Goal: Task Accomplishment & Management: Manage account settings

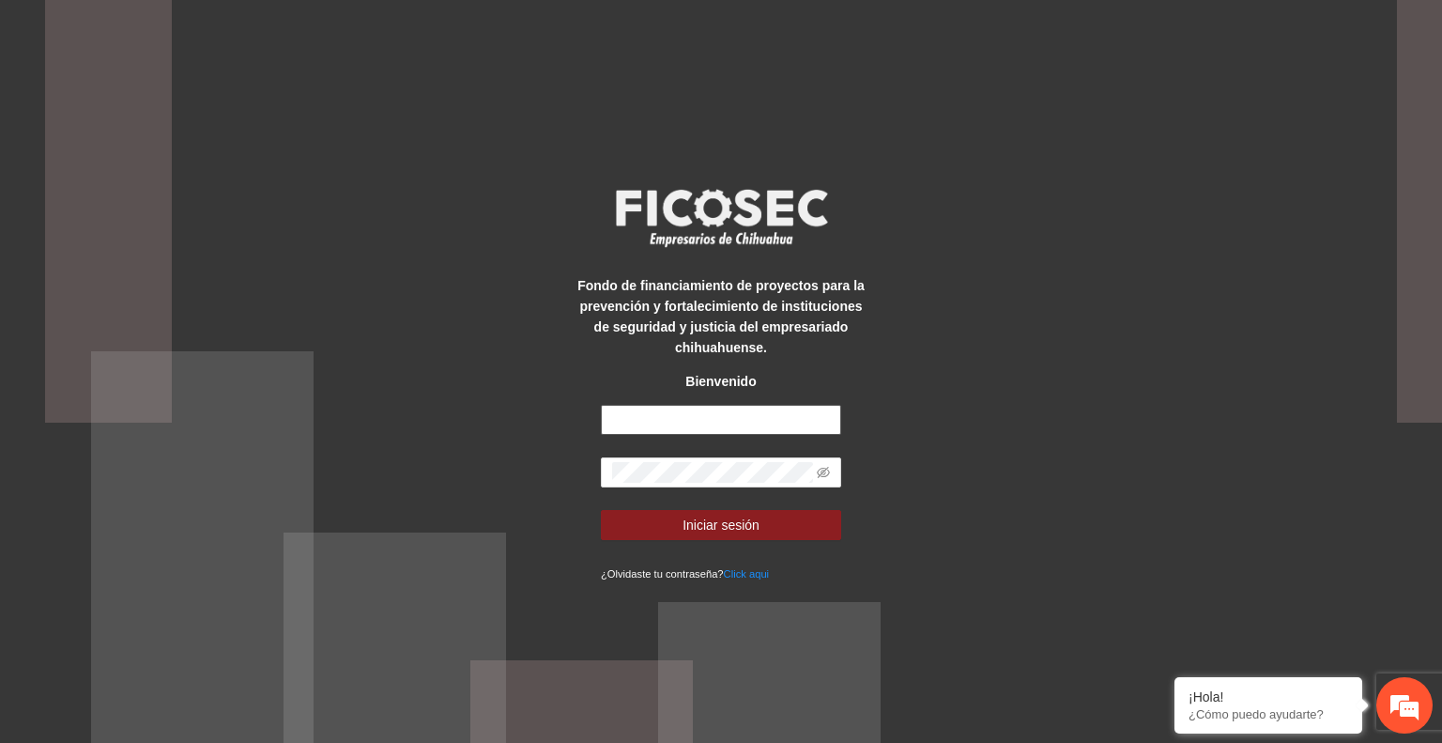
type input "**********"
click at [678, 529] on button "Iniciar sesión" at bounding box center [721, 525] width 240 height 30
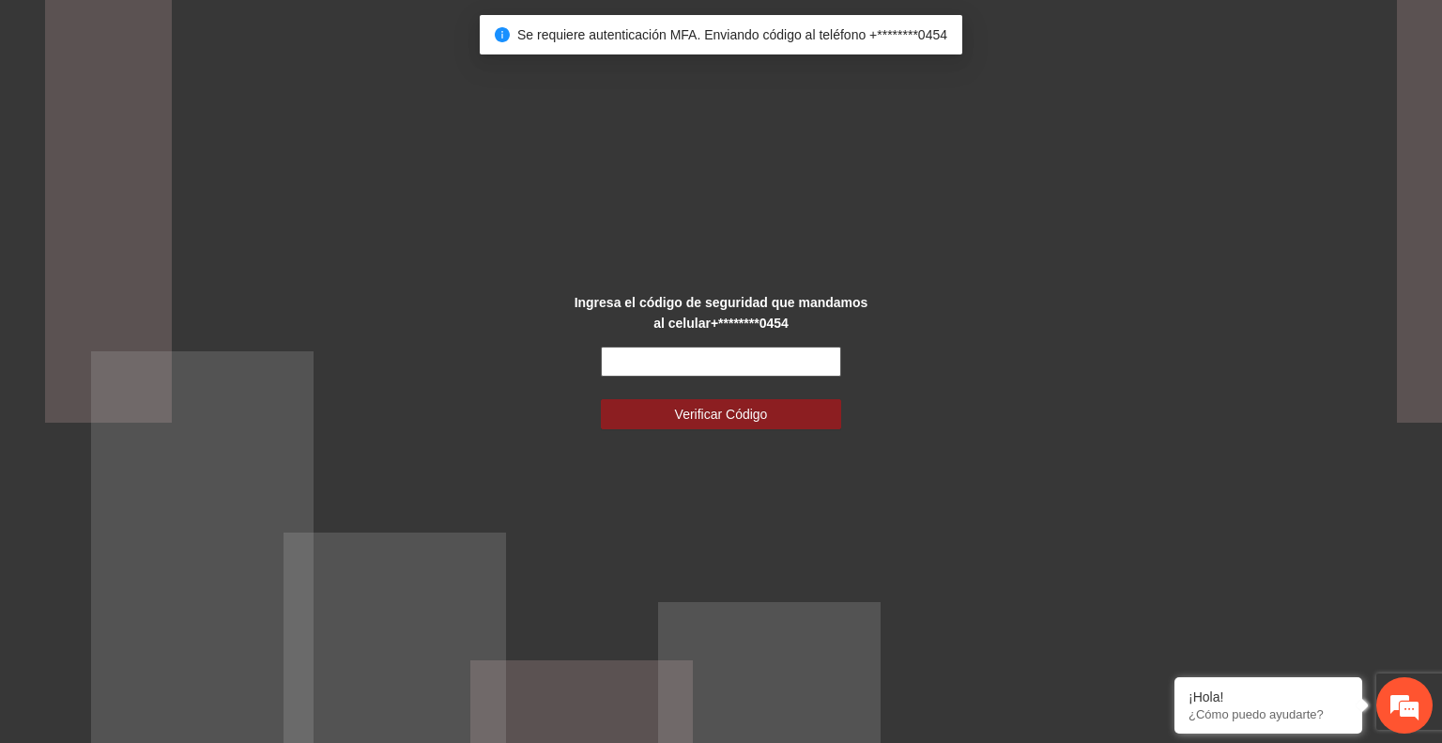
click at [674, 362] on input "text" at bounding box center [721, 361] width 240 height 30
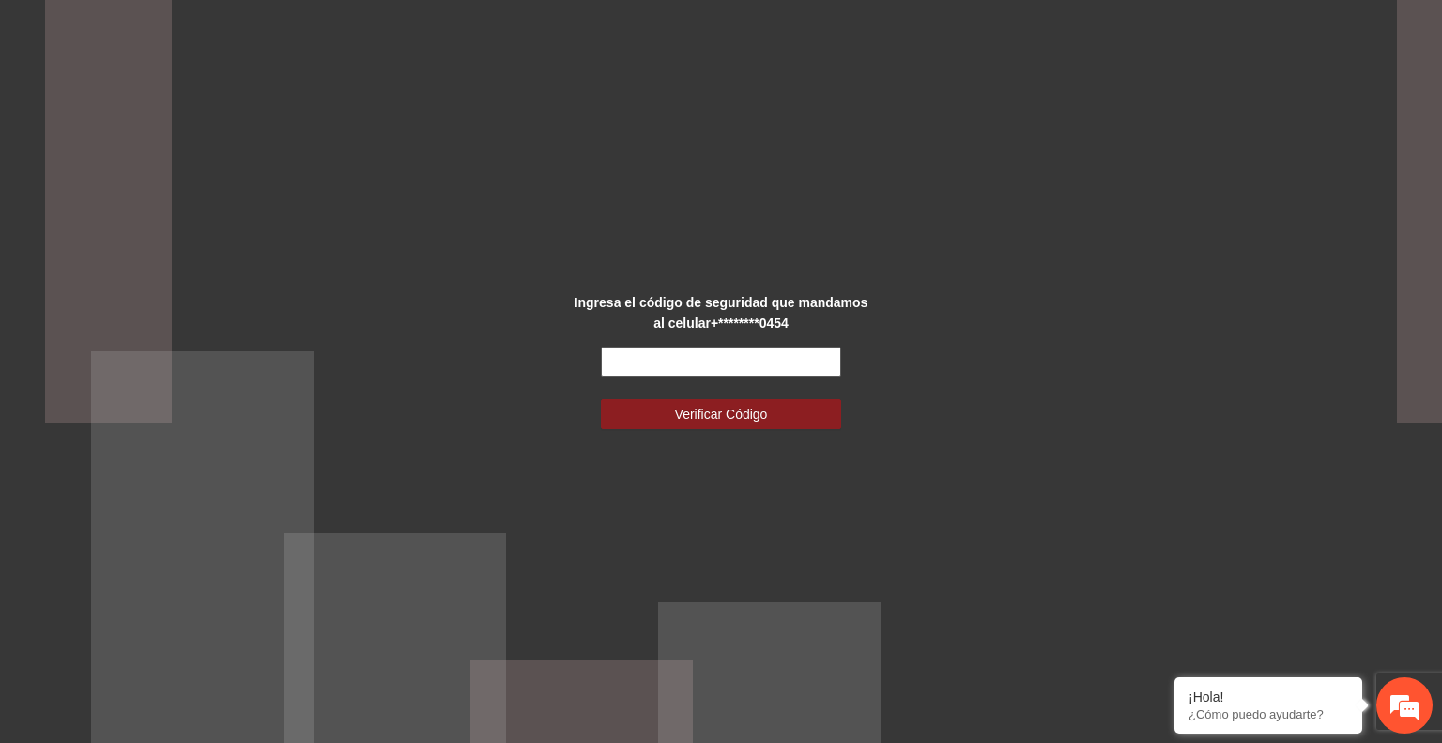
click at [726, 360] on input "text" at bounding box center [721, 361] width 240 height 30
click at [562, 592] on div "Ingresa el código de seguridad que mandamos al celular +********0454 Verificar …" at bounding box center [721, 371] width 1442 height 743
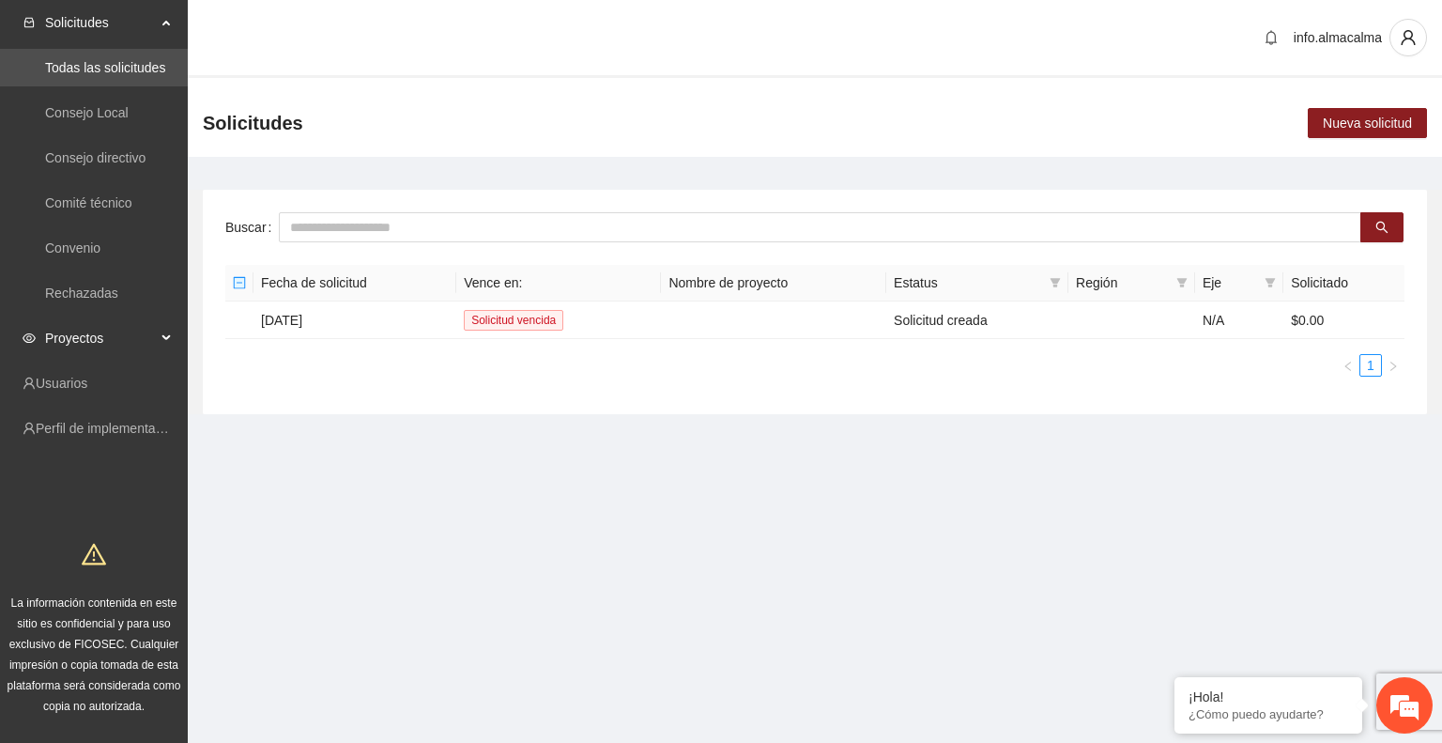
click at [131, 337] on span "Proyectos" at bounding box center [100, 338] width 111 height 38
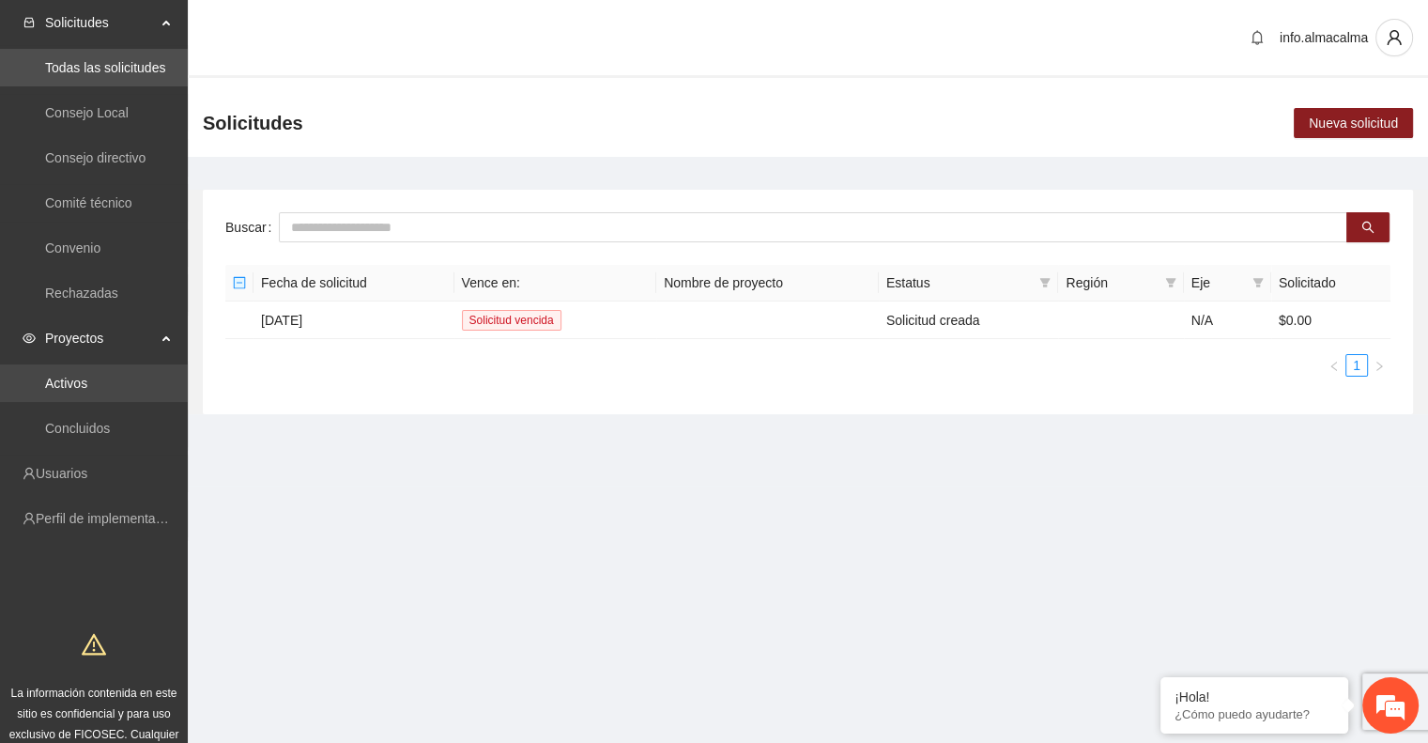
click at [87, 381] on link "Activos" at bounding box center [66, 383] width 42 height 15
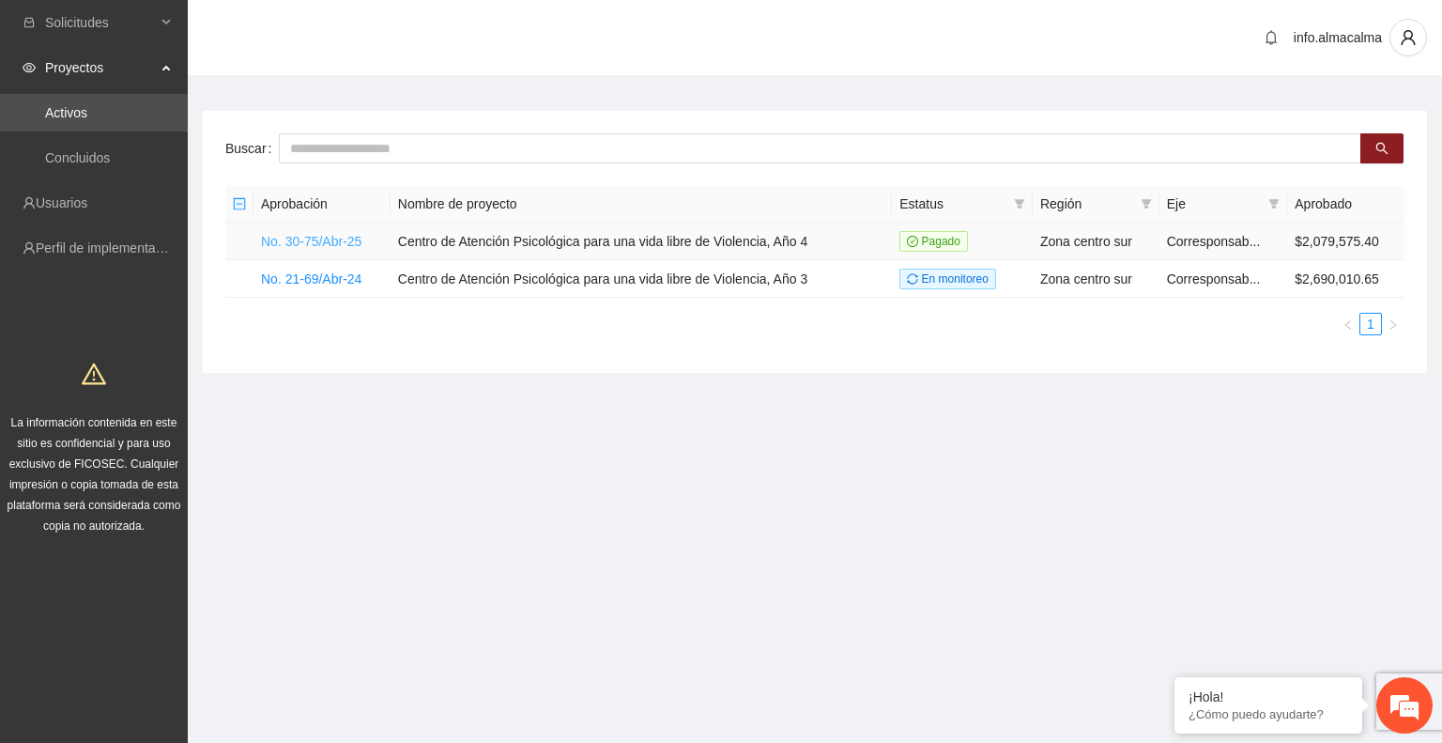
click at [285, 241] on link "No. 30-75/Abr-25" at bounding box center [311, 241] width 100 height 15
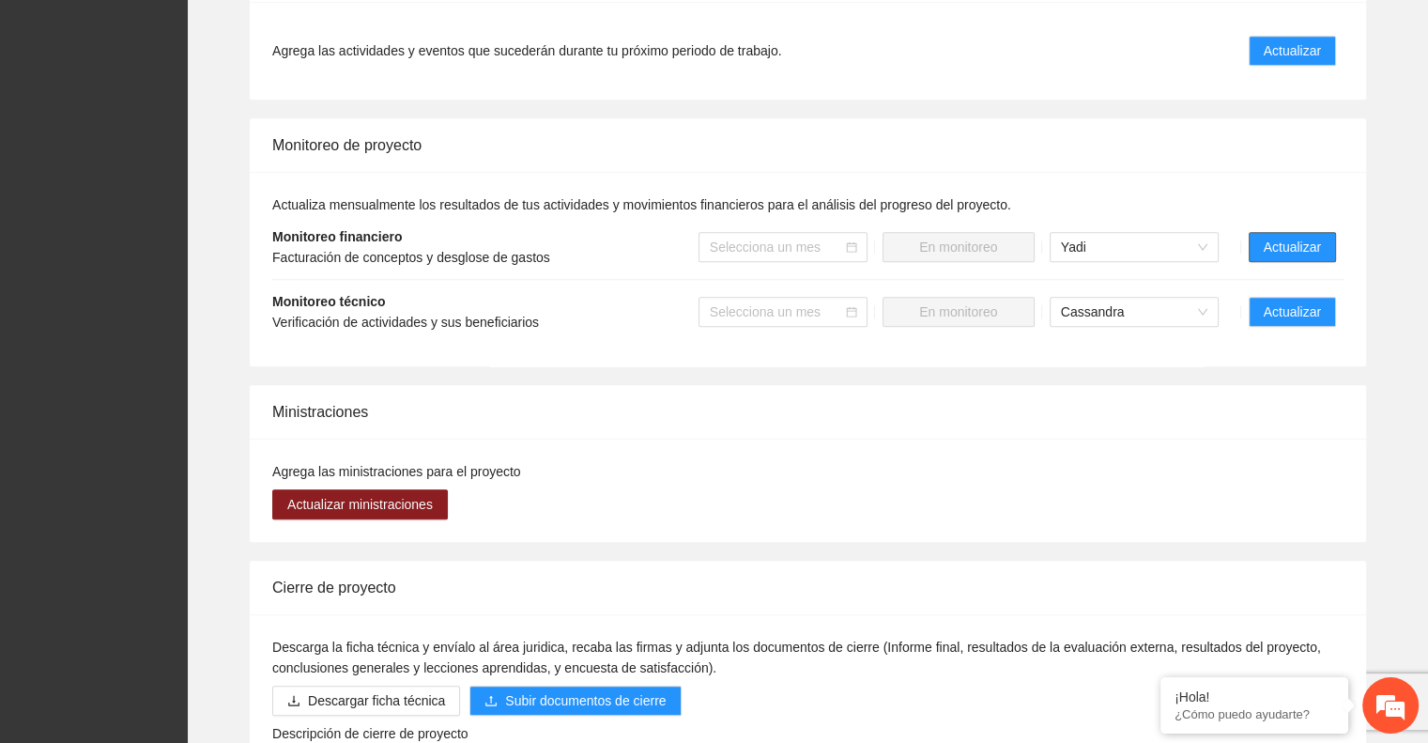
scroll to position [1426, 0]
click at [1307, 236] on span "Actualizar" at bounding box center [1292, 246] width 57 height 21
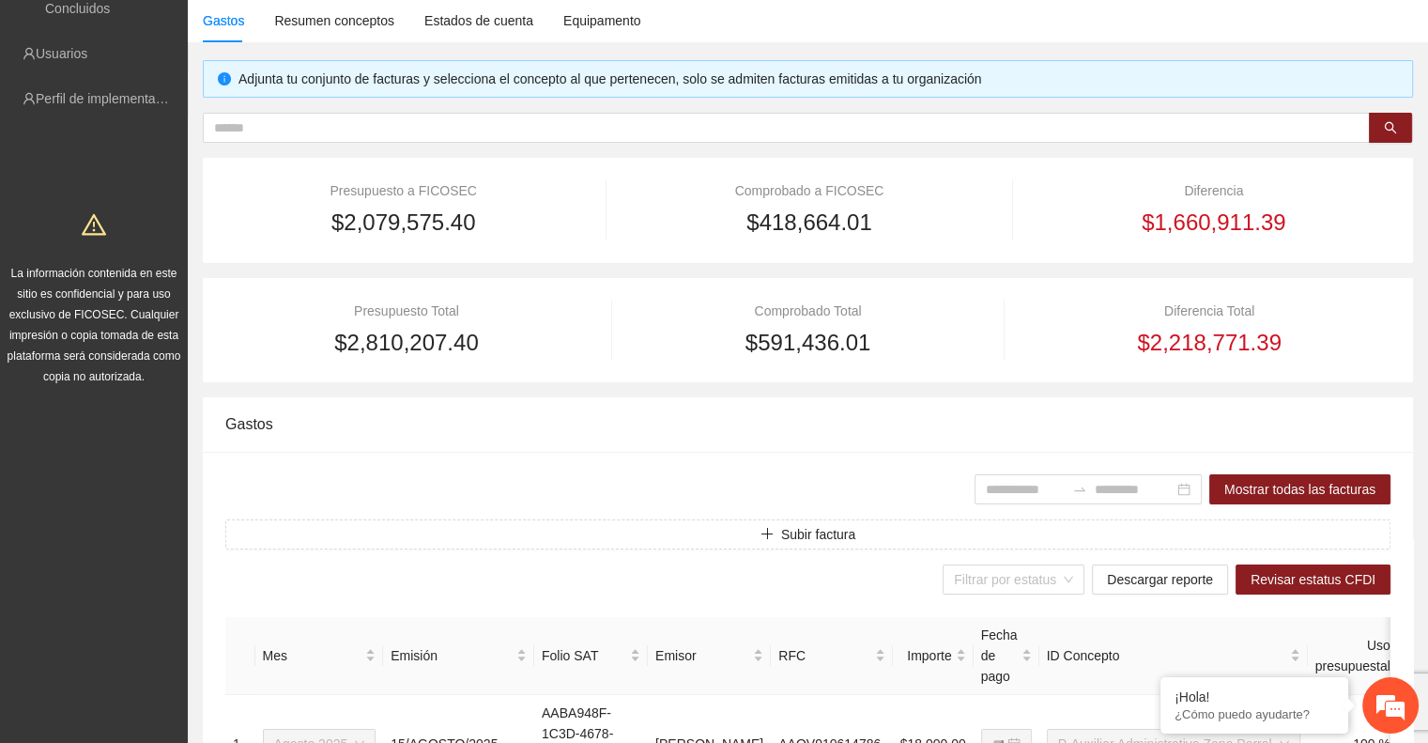
scroll to position [150, 0]
click at [494, 18] on div "Estados de cuenta" at bounding box center [478, 19] width 109 height 21
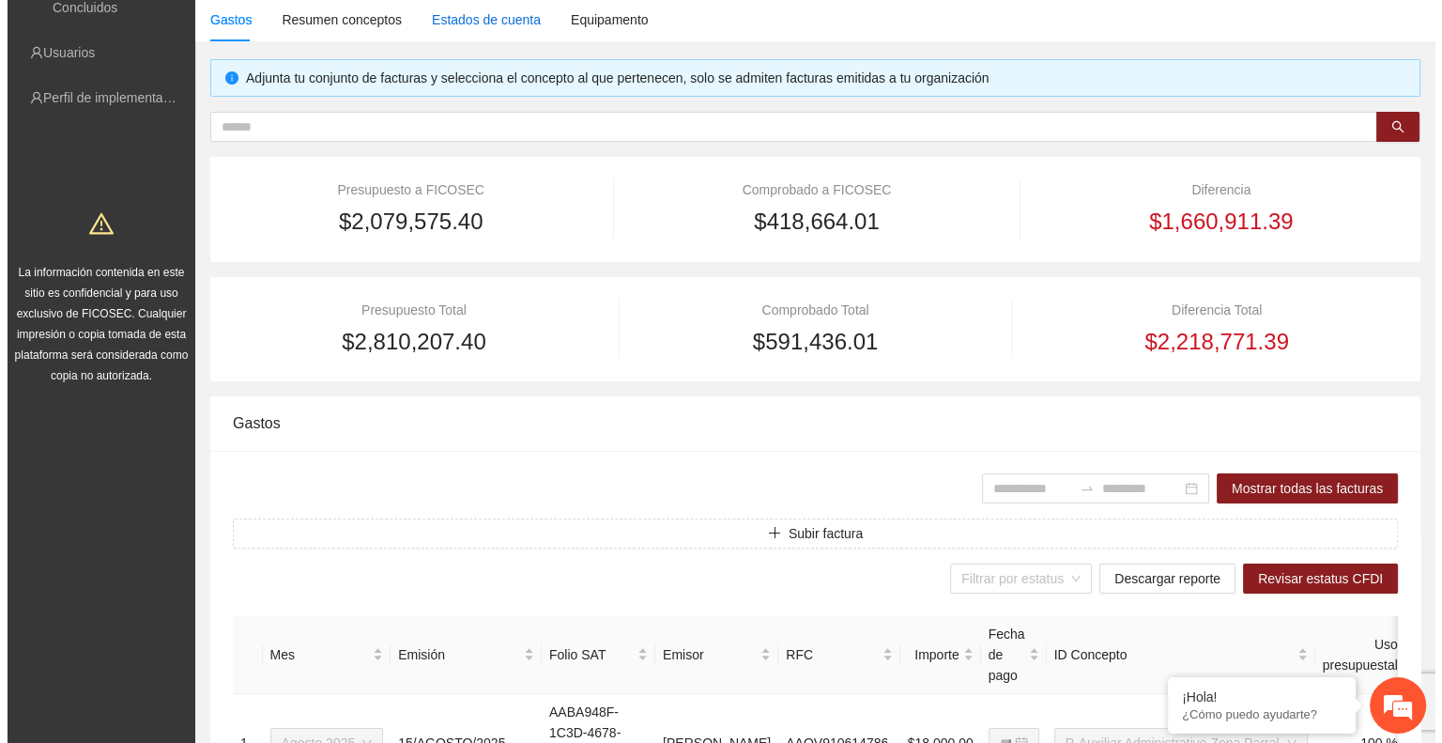
scroll to position [0, 0]
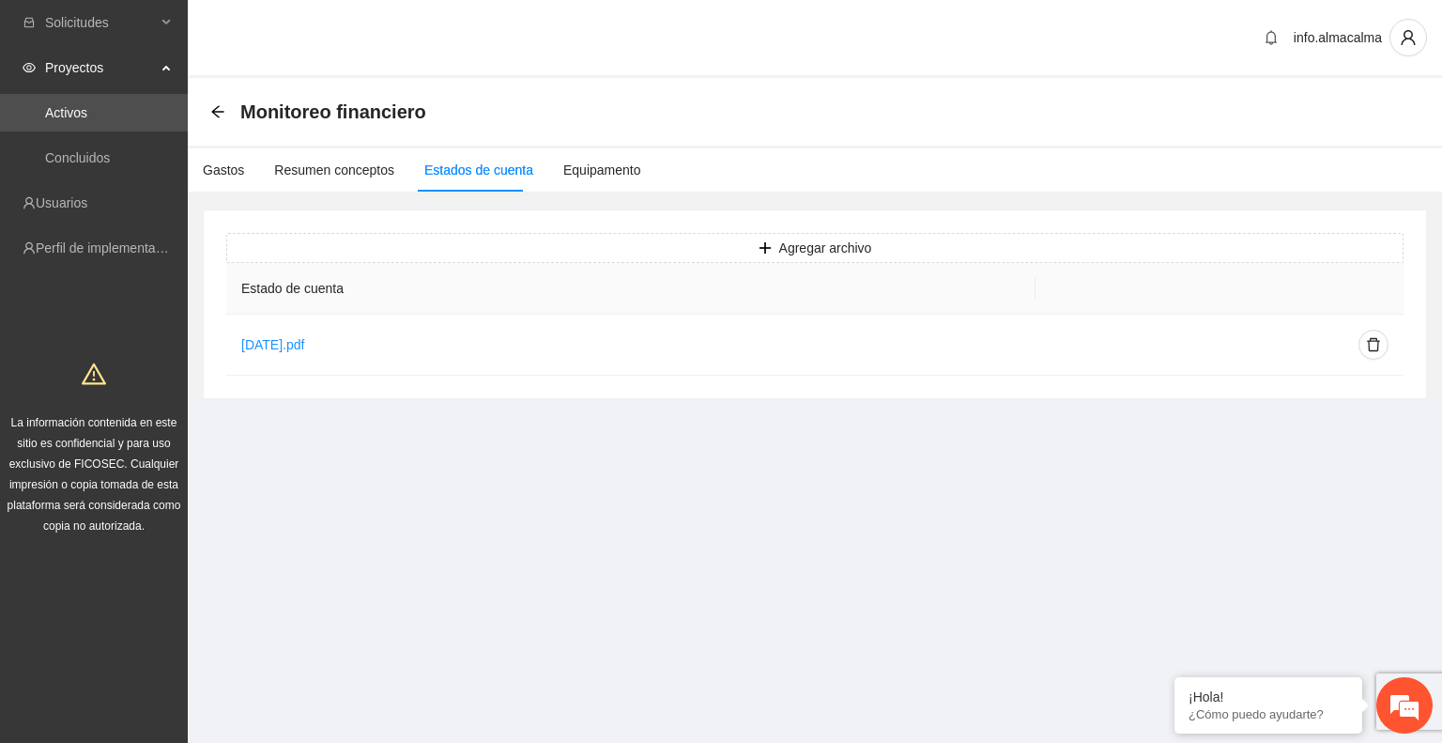
click at [365, 263] on th "Estado de cuenta" at bounding box center [630, 289] width 809 height 52
click at [350, 246] on button "Agregar archivo" at bounding box center [814, 248] width 1177 height 30
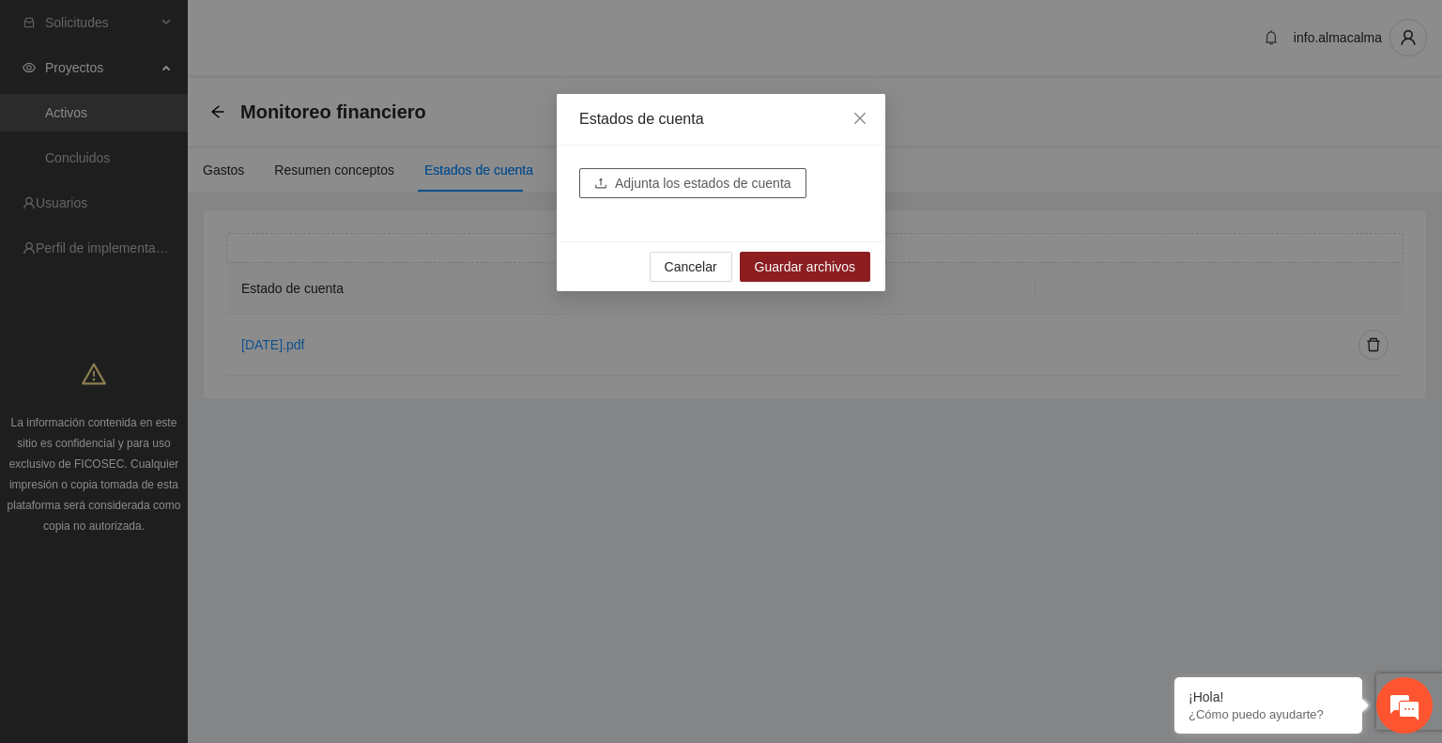
click at [644, 182] on span "Adjunta los estados de cuenta" at bounding box center [703, 183] width 176 height 21
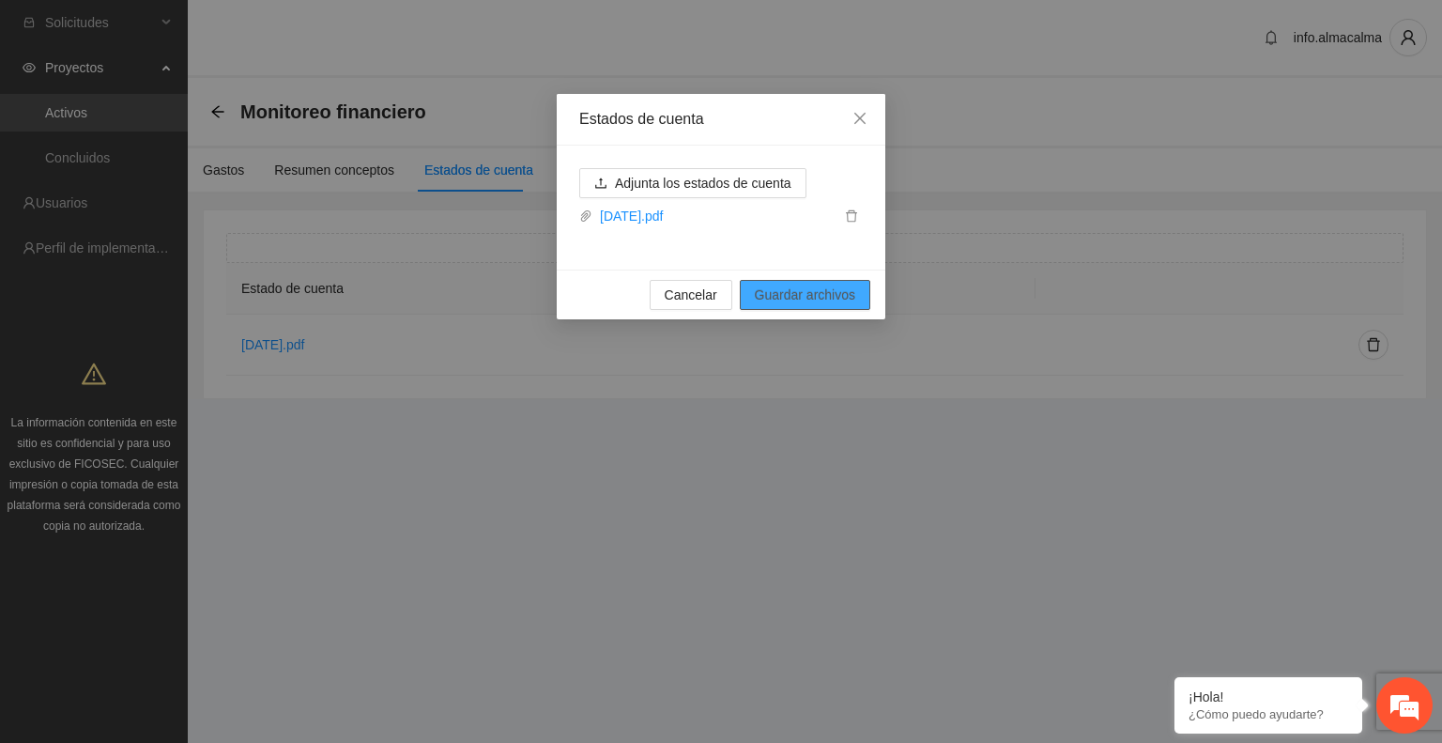
click at [781, 288] on span "Guardar archivos" at bounding box center [805, 294] width 100 height 21
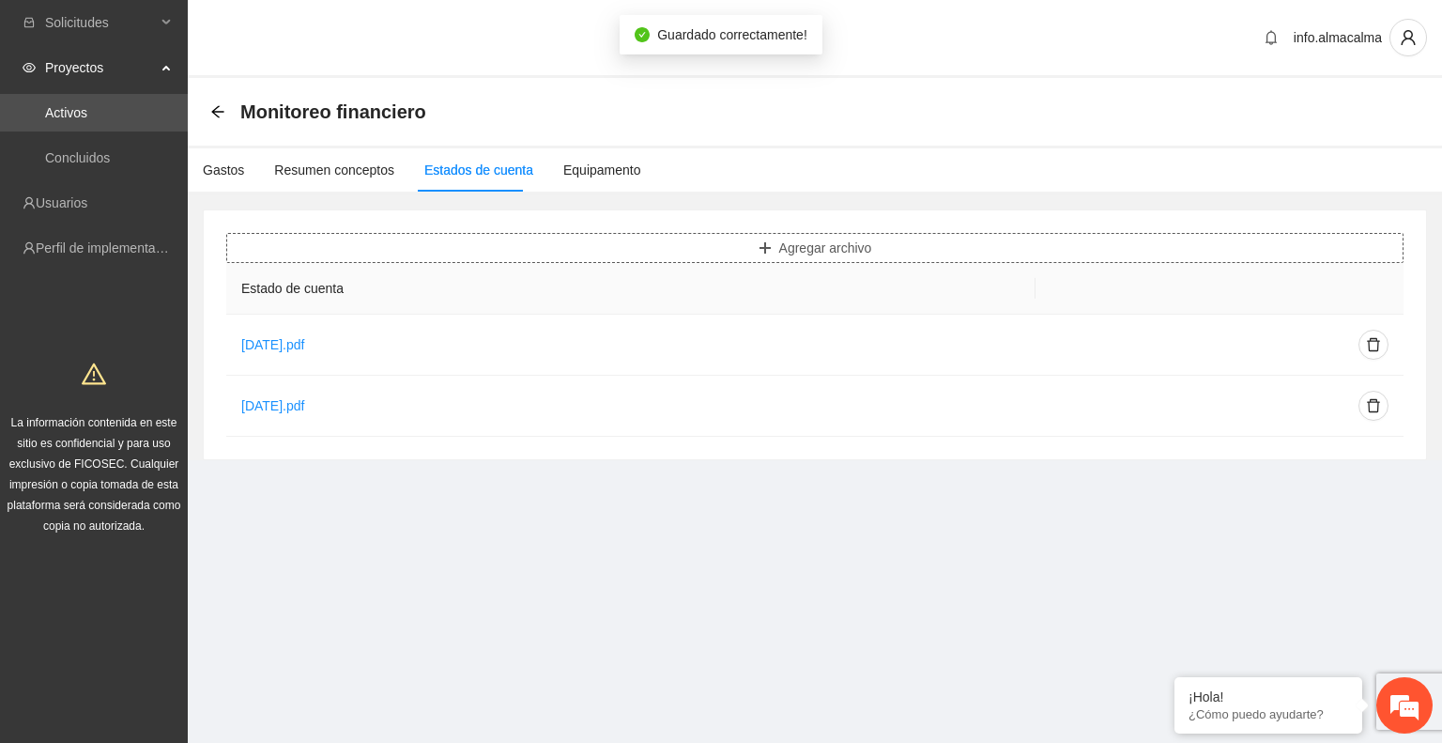
click at [710, 249] on button "Agregar archivo" at bounding box center [814, 248] width 1177 height 30
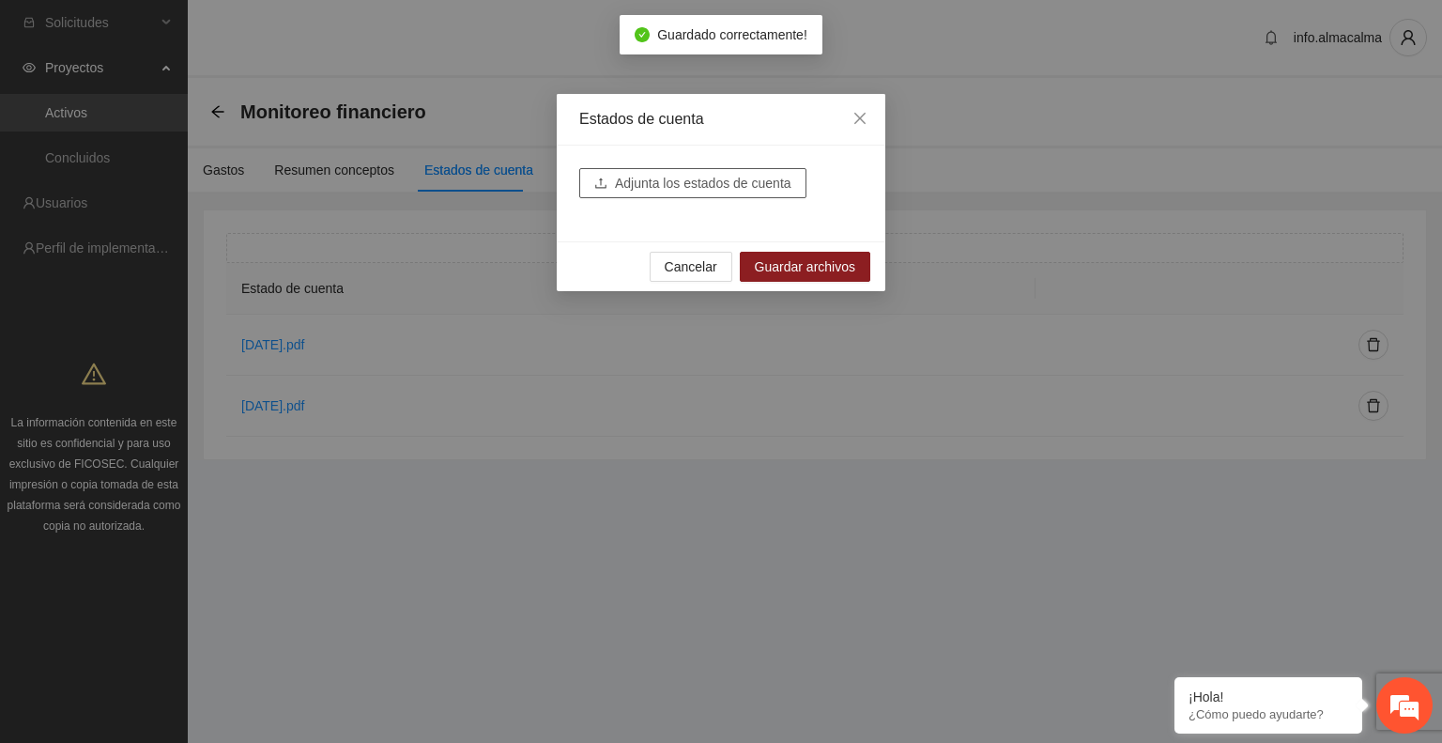
click at [590, 171] on button "Adjunta los estados de cuenta" at bounding box center [692, 183] width 227 height 30
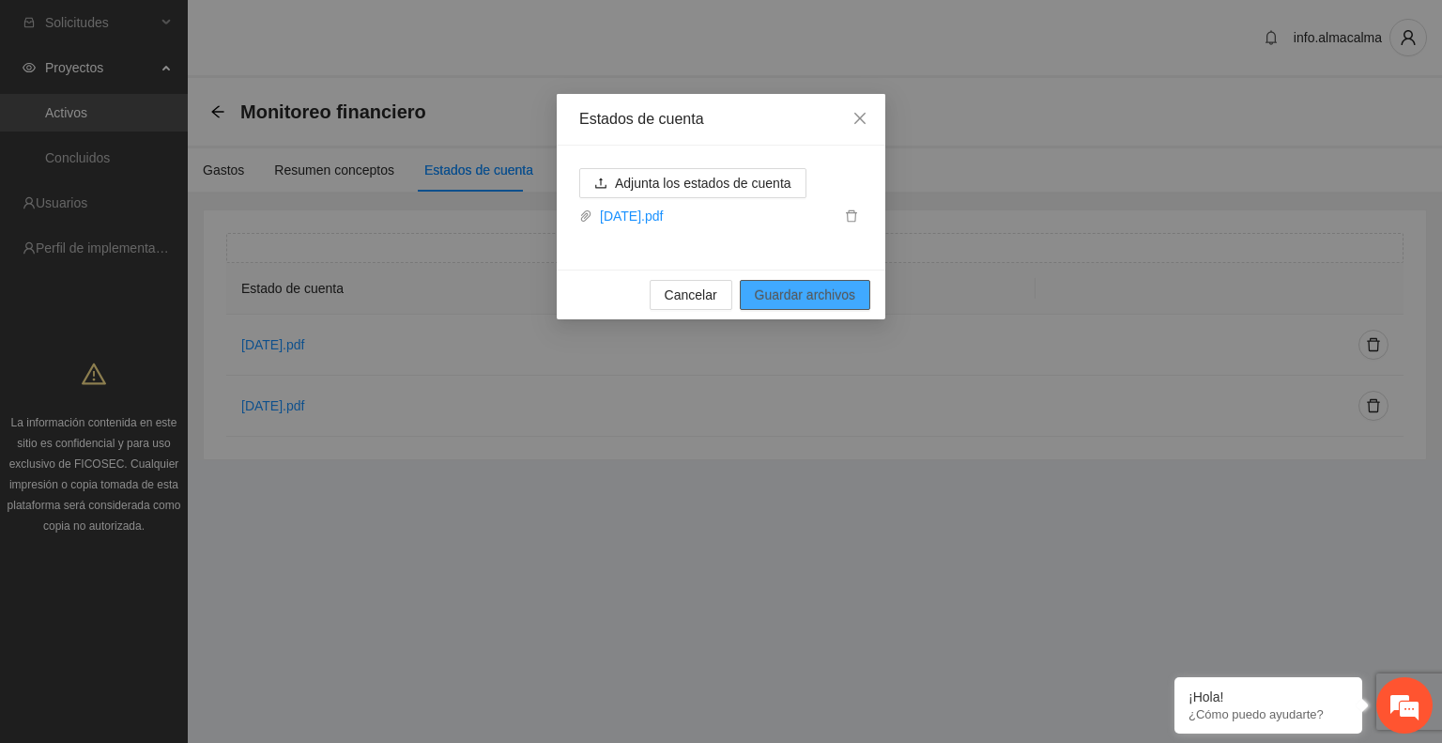
click at [791, 288] on span "Guardar archivos" at bounding box center [805, 294] width 100 height 21
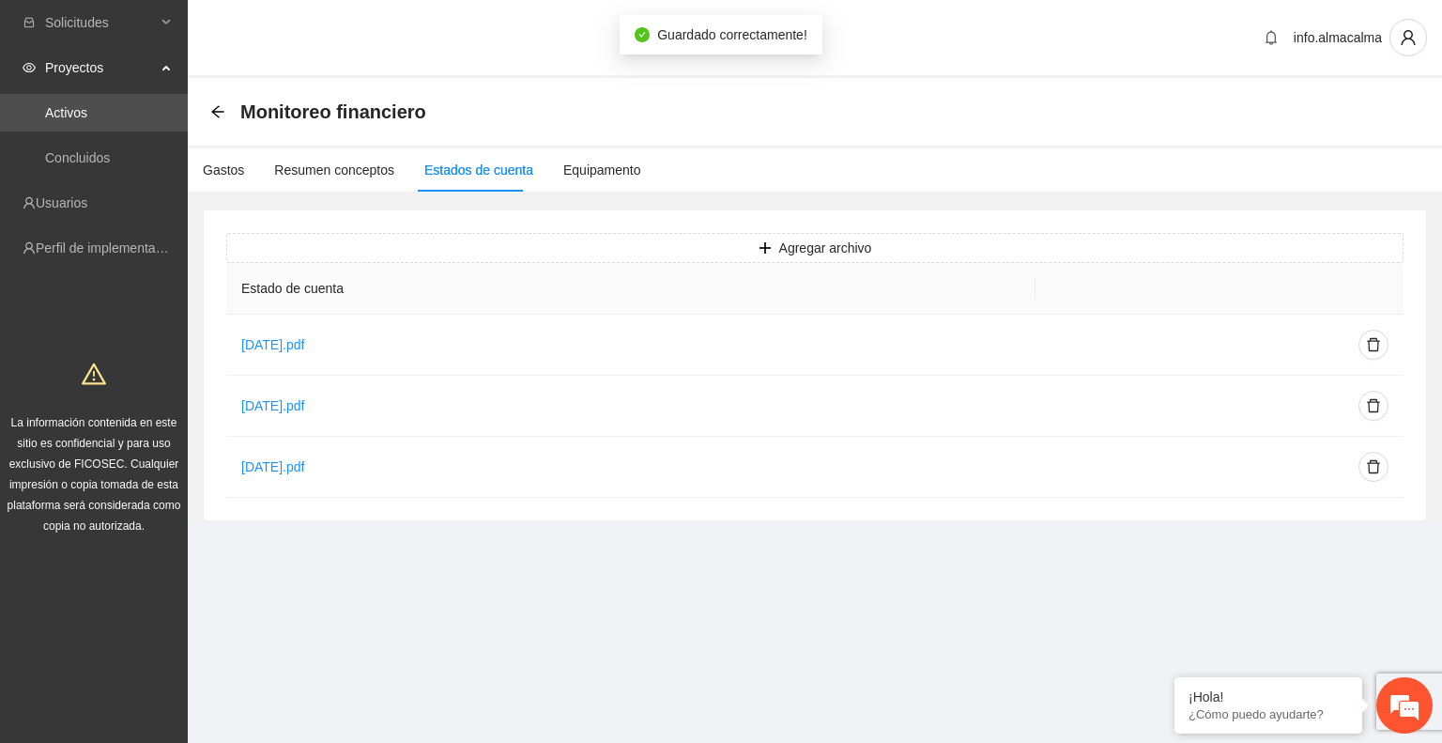
click at [241, 165] on div "Gastos Resumen conceptos Estados de cuenta Equipamento" at bounding box center [414, 169] width 453 height 43
click at [226, 168] on div "Gastos" at bounding box center [223, 170] width 41 height 21
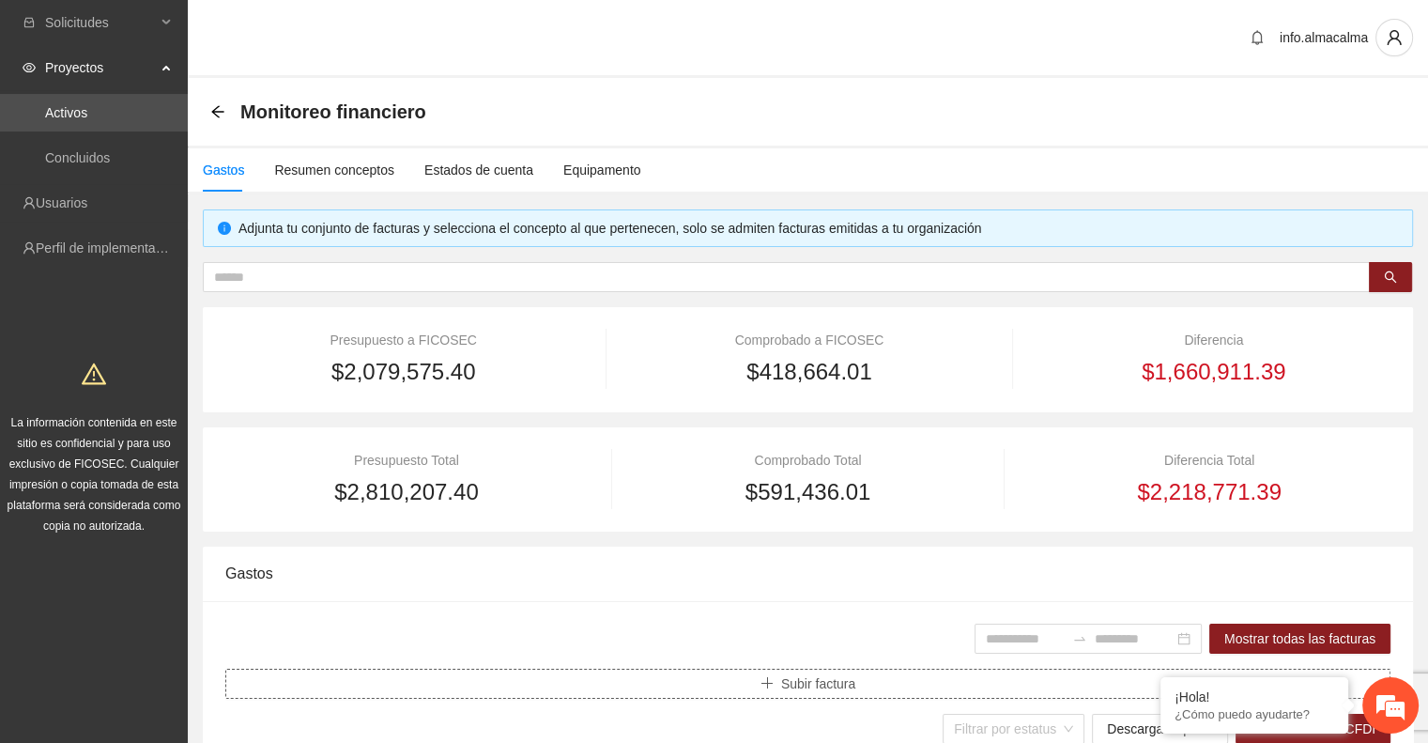
click at [530, 679] on button "Subir factura" at bounding box center [807, 683] width 1165 height 30
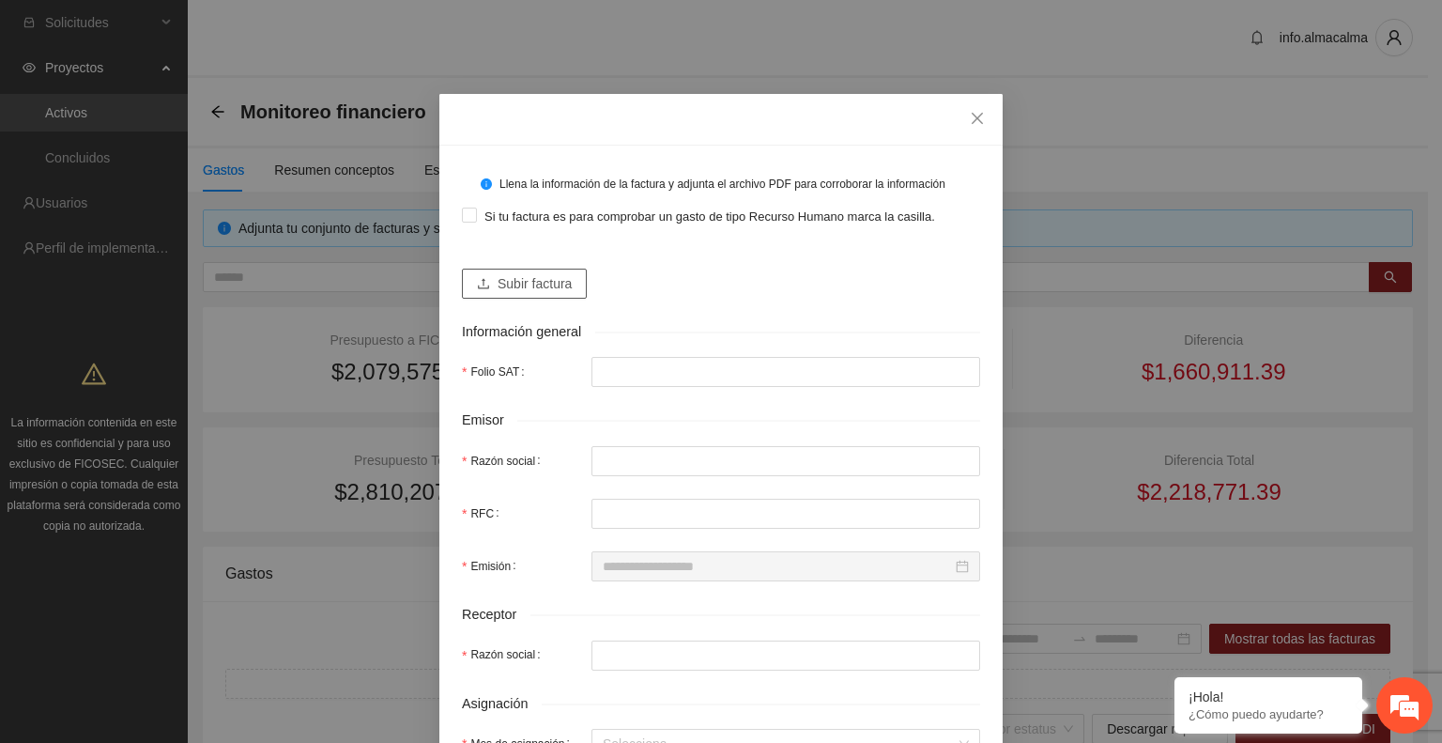
click at [479, 270] on button "Subir factura" at bounding box center [524, 283] width 125 height 30
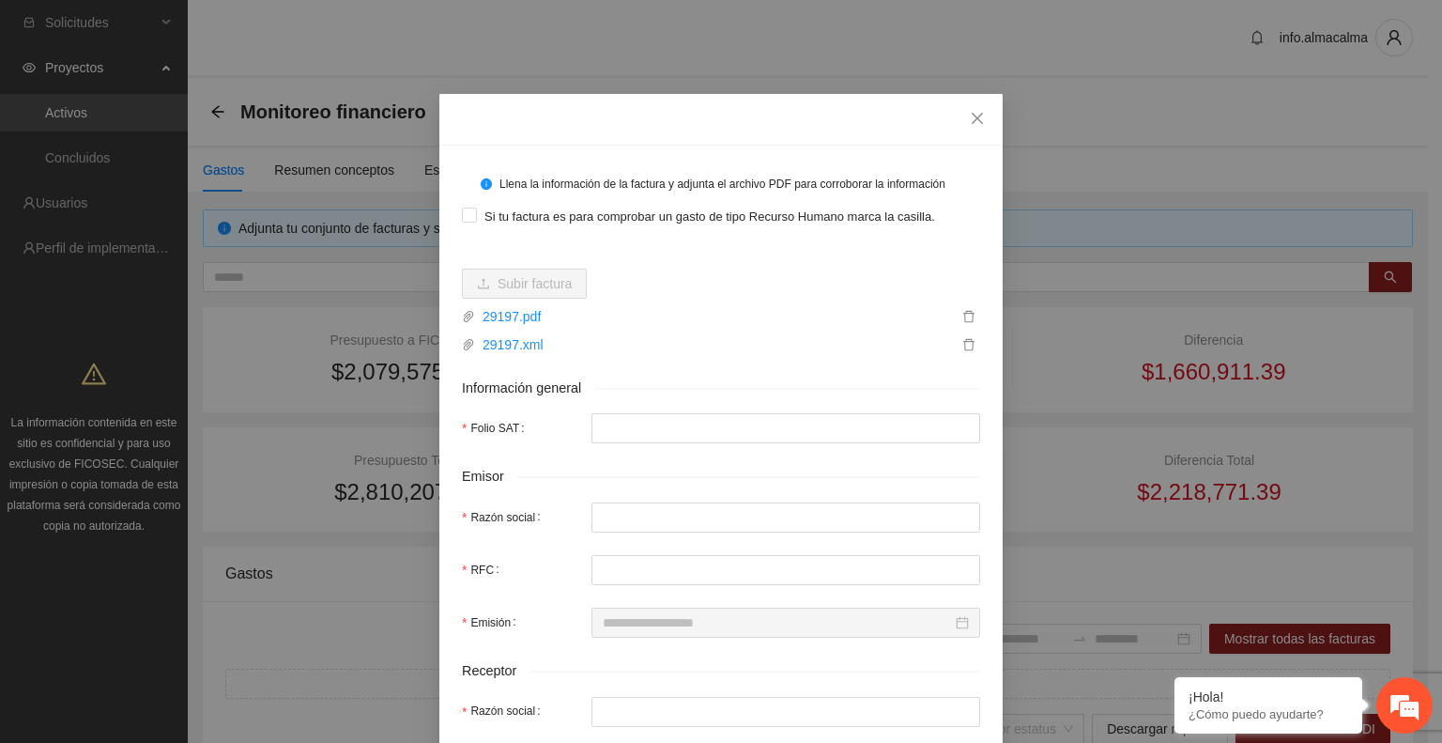
type input "**********"
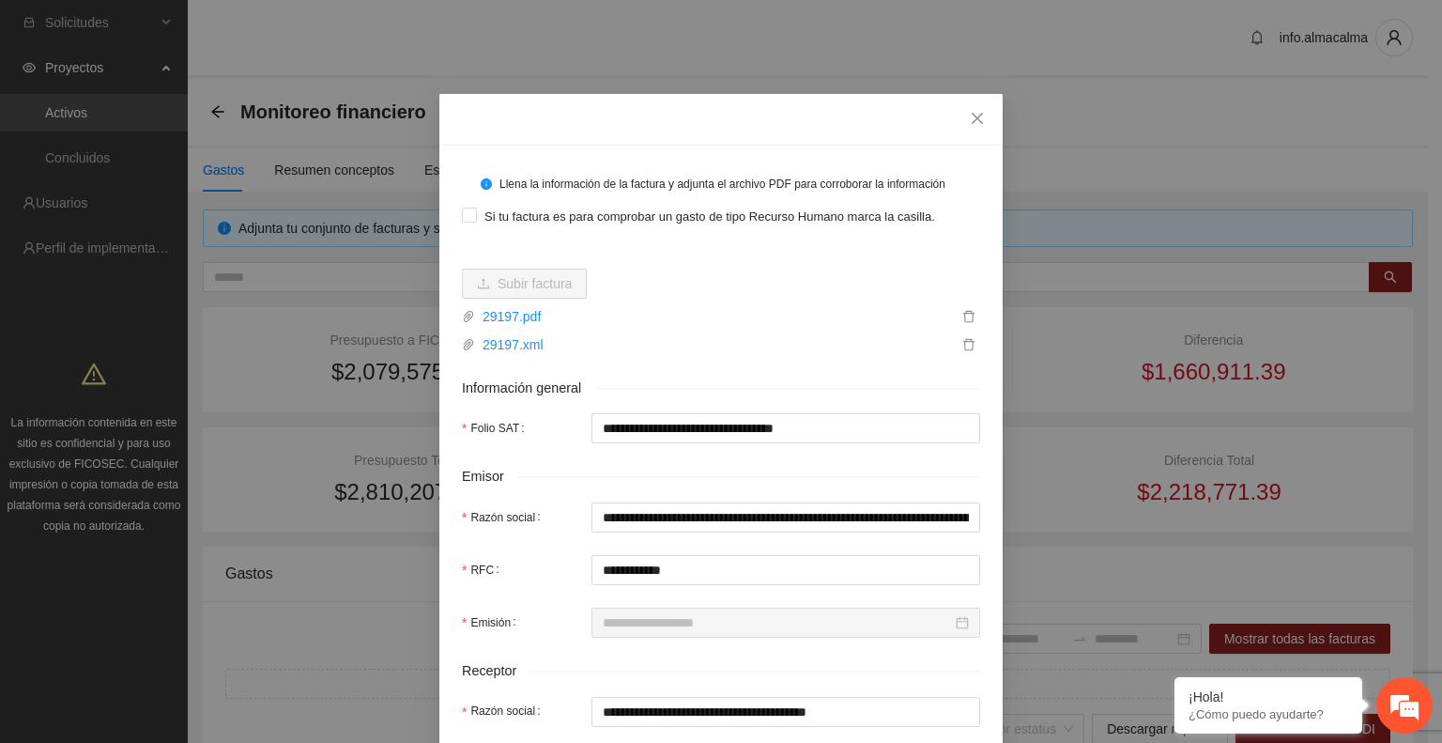
type input "**********"
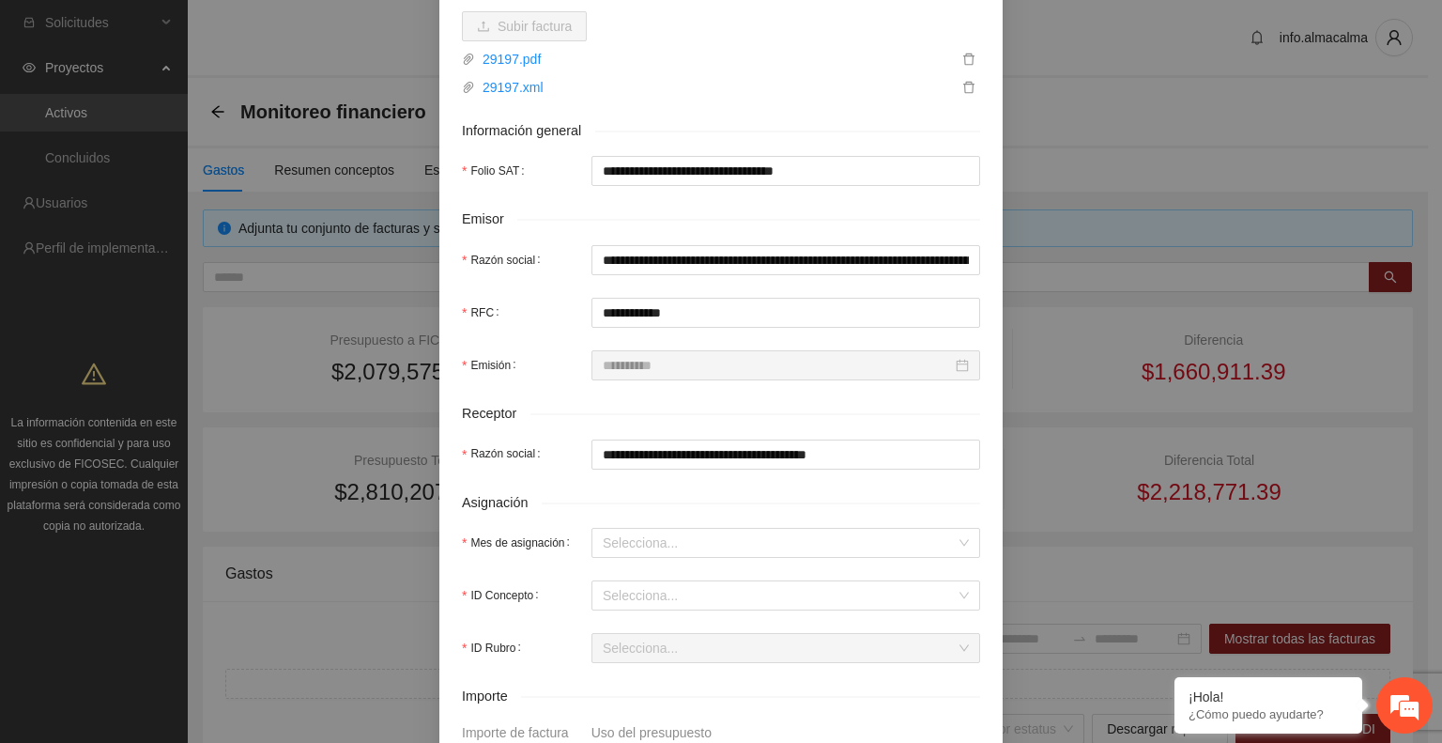
scroll to position [261, 0]
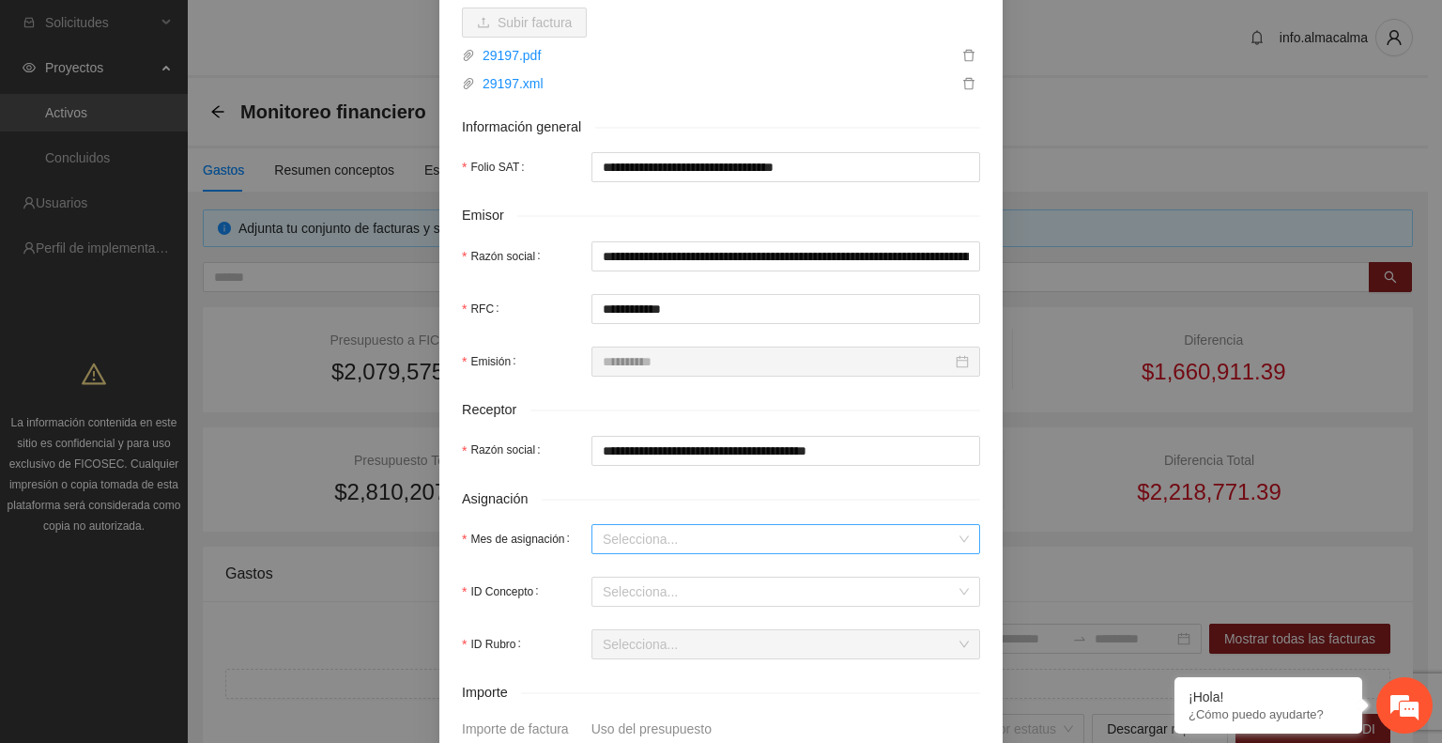
click at [672, 536] on input "Mes de asignación" at bounding box center [779, 539] width 353 height 28
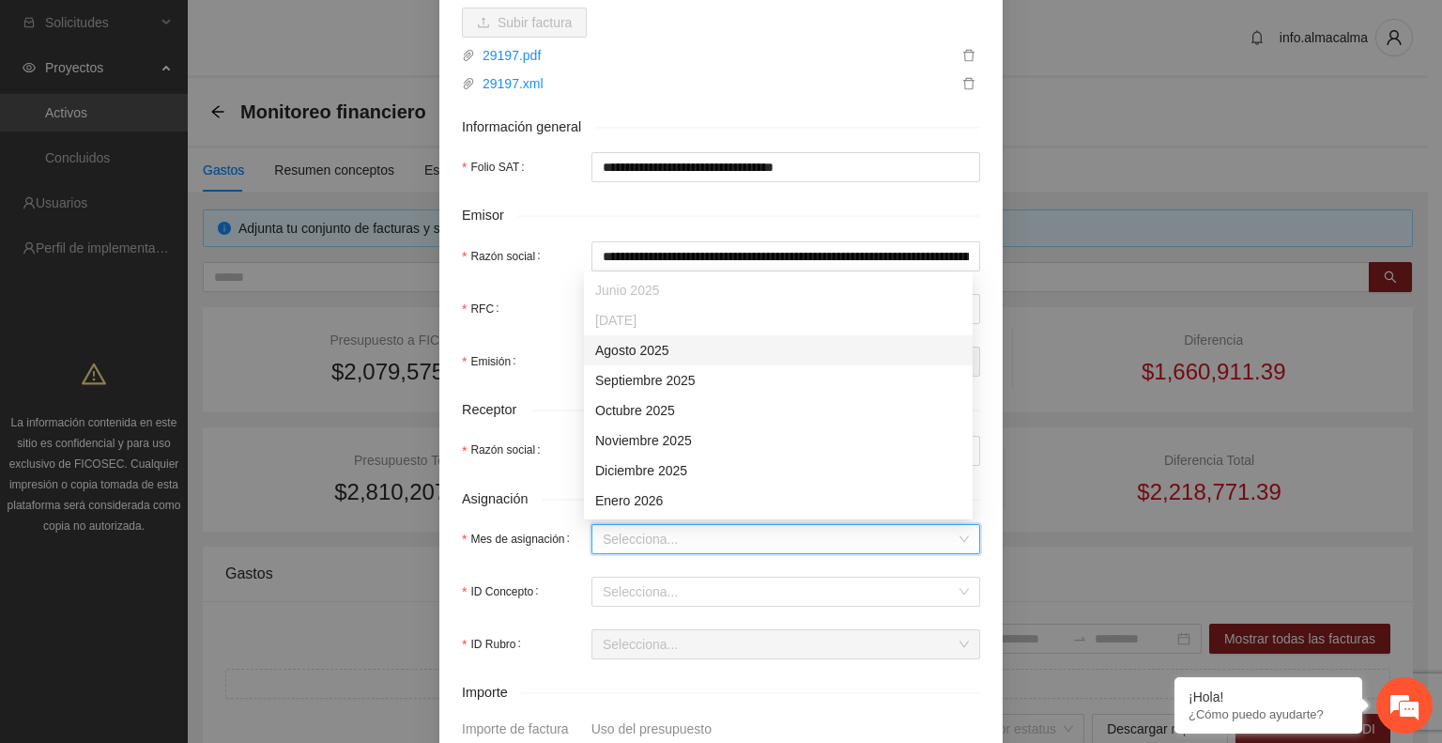
click at [634, 349] on div "Agosto 2025" at bounding box center [778, 350] width 366 height 21
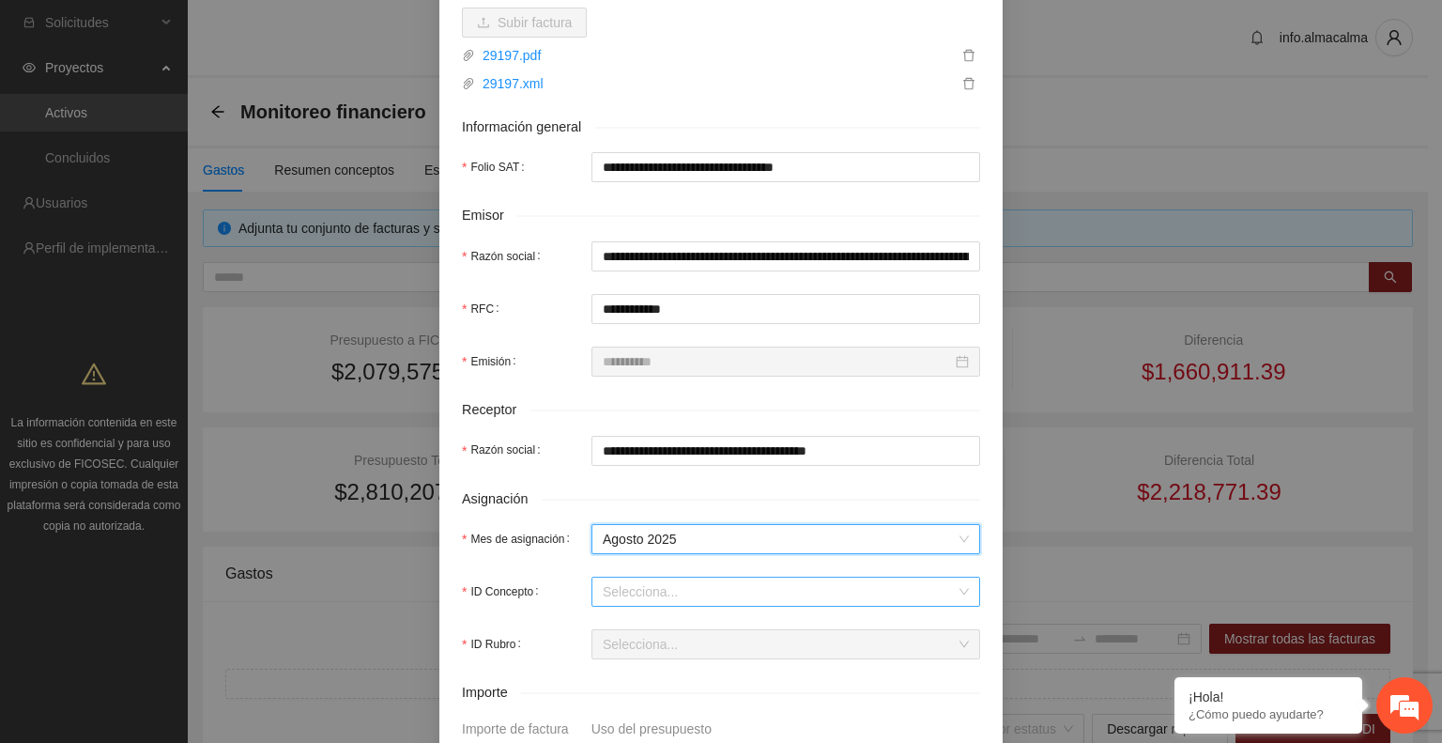
click at [699, 591] on input "ID Concepto" at bounding box center [779, 591] width 353 height 28
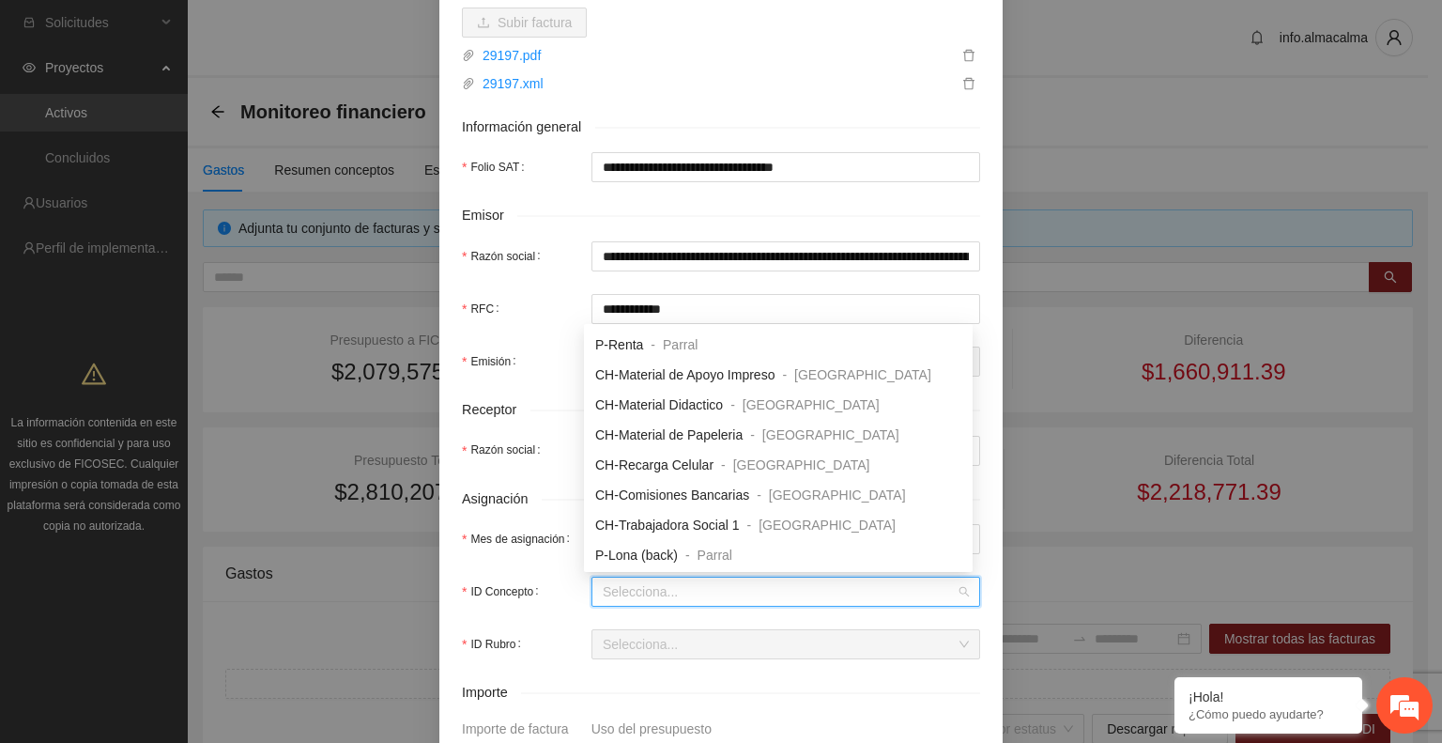
scroll to position [311, 0]
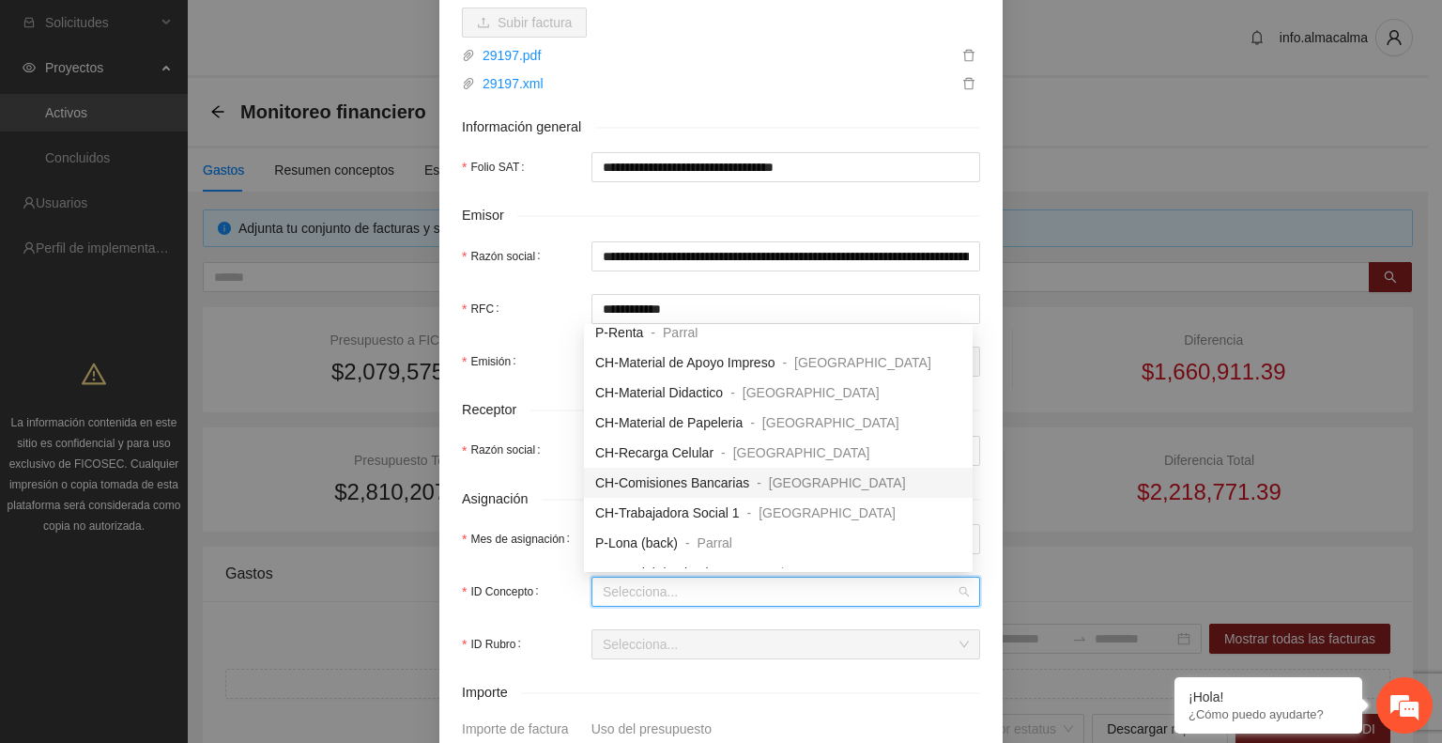
click at [739, 483] on span "CH-Comisiones Bancarias" at bounding box center [672, 482] width 154 height 15
type input "*****"
type input "*"
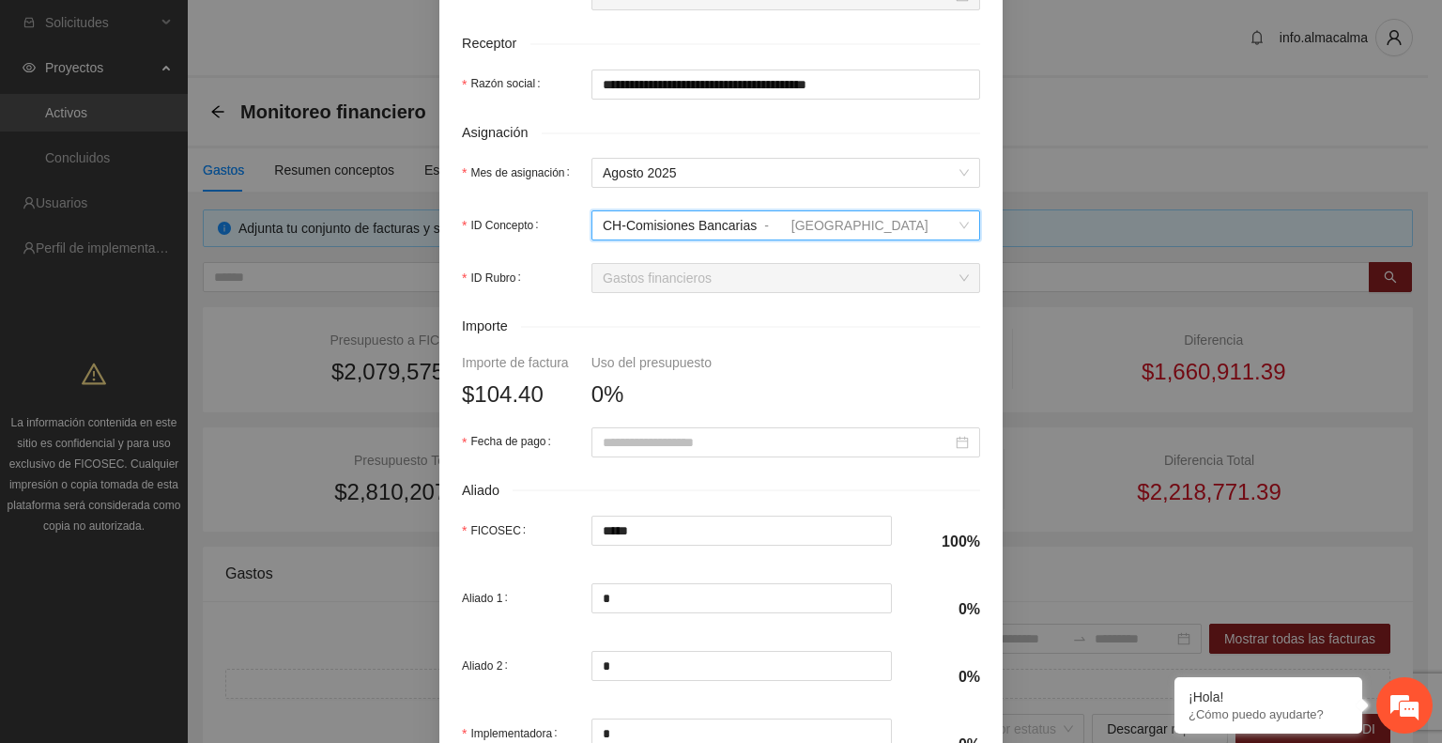
scroll to position [623, 0]
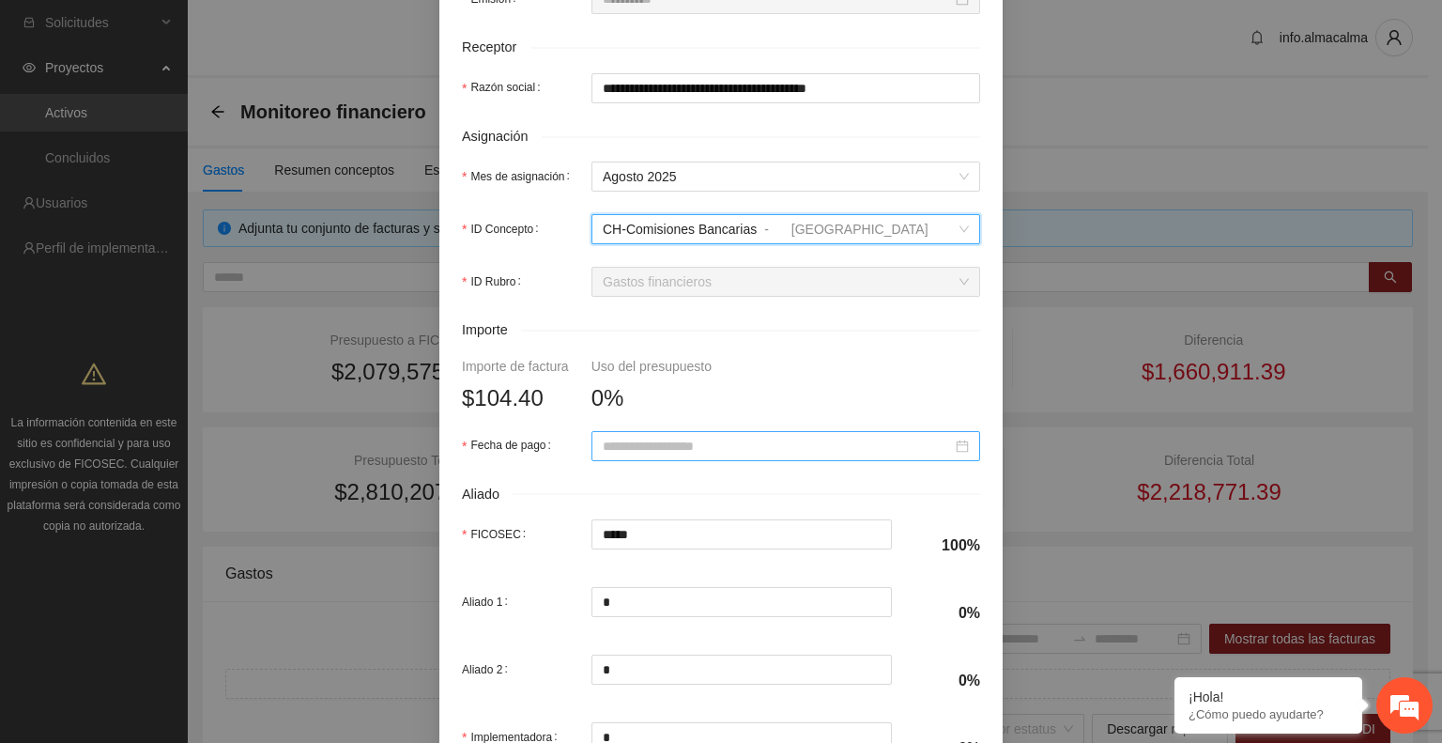
click at [958, 449] on div at bounding box center [786, 446] width 366 height 21
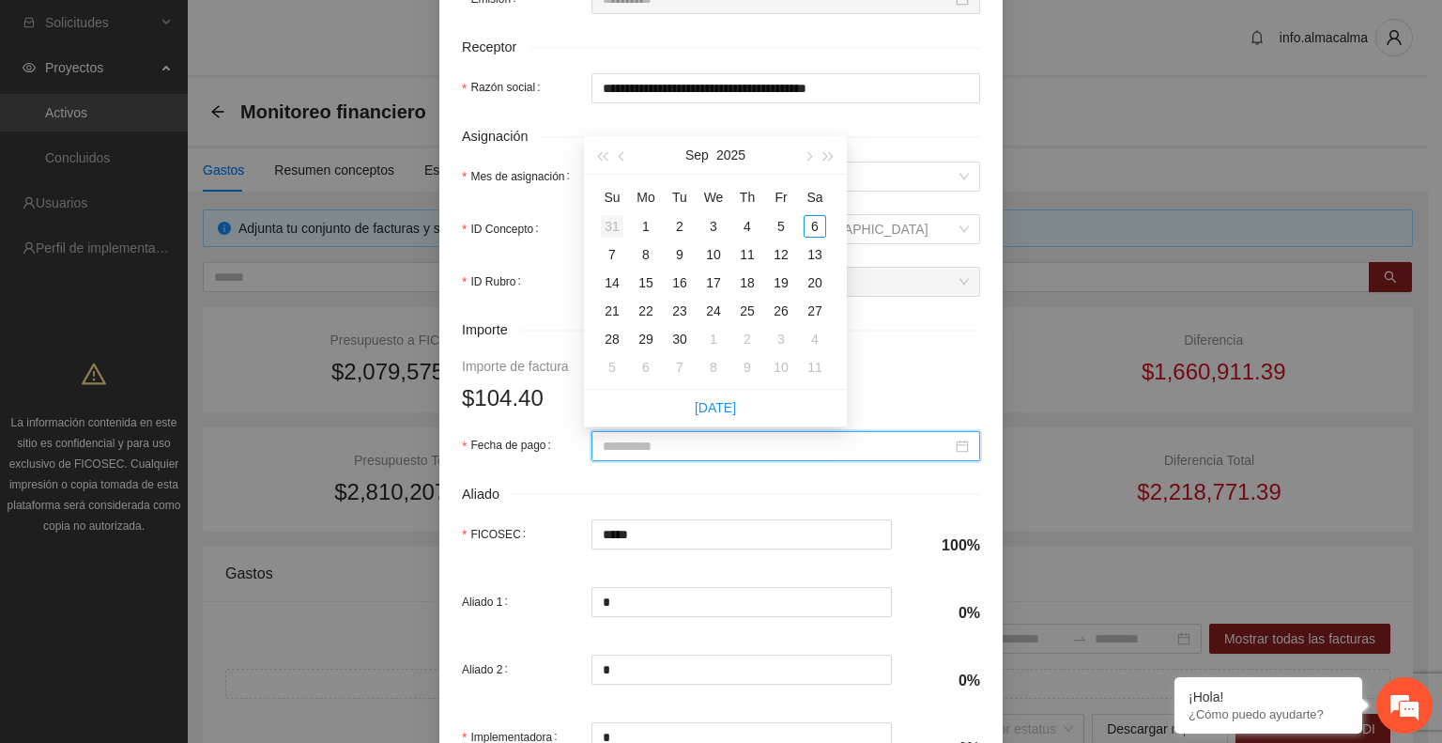
type input "**********"
click at [621, 219] on div "31" at bounding box center [612, 226] width 23 height 23
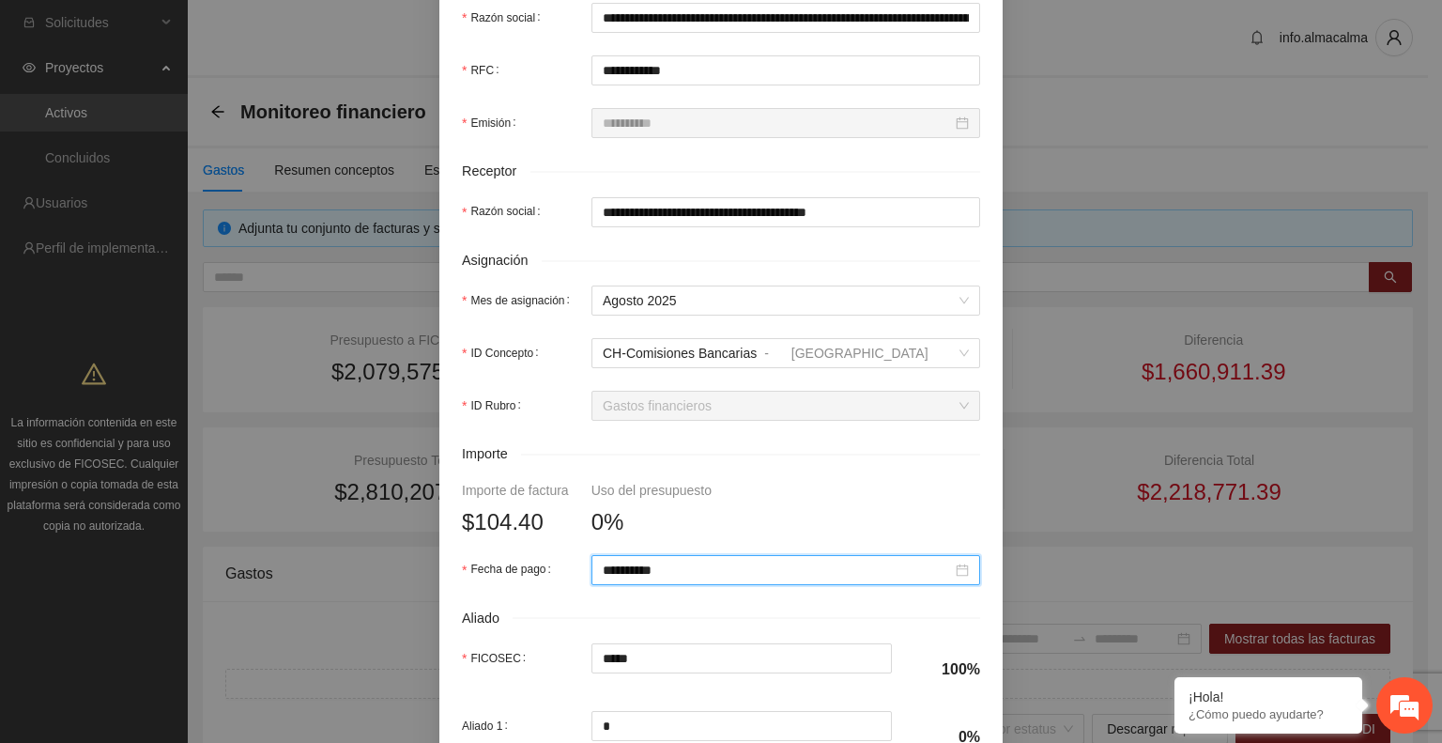
scroll to position [561, 0]
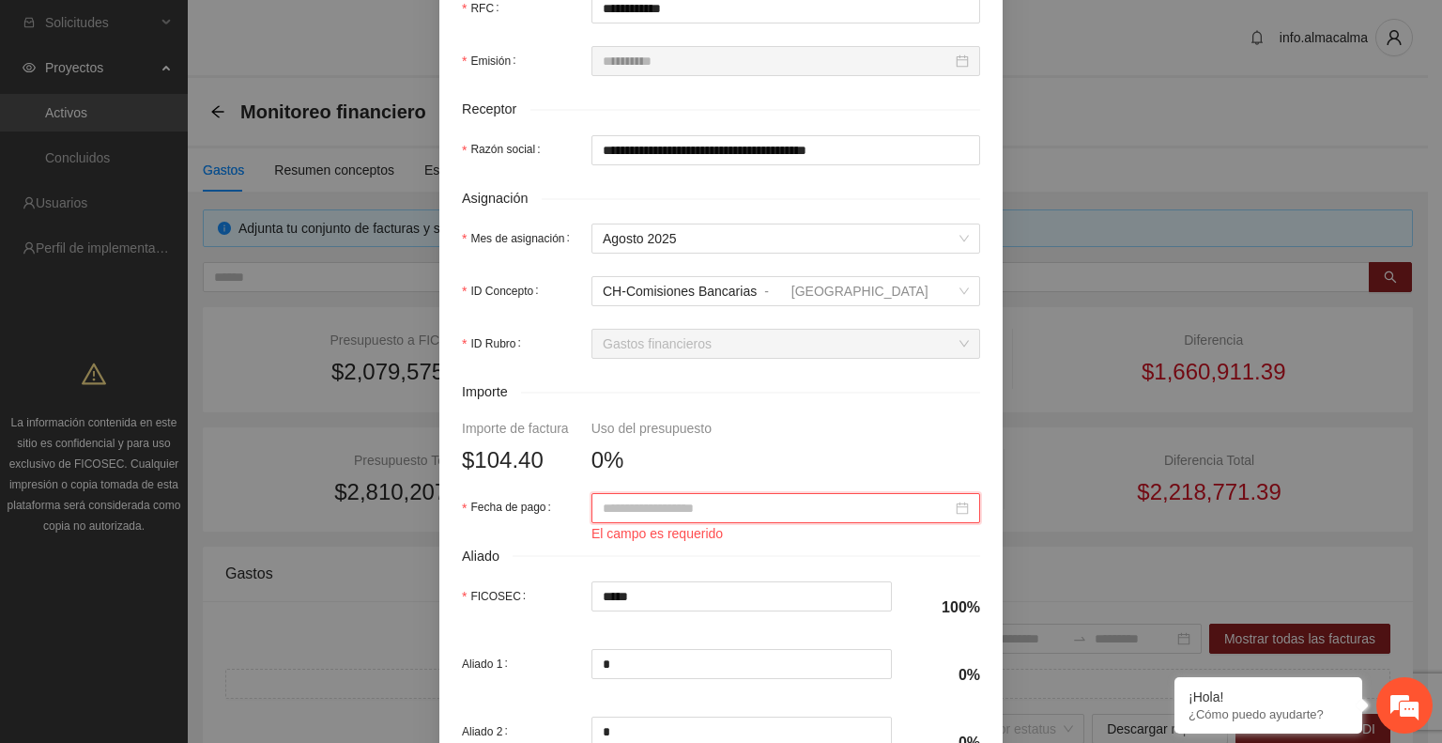
click at [952, 510] on div at bounding box center [786, 508] width 366 height 21
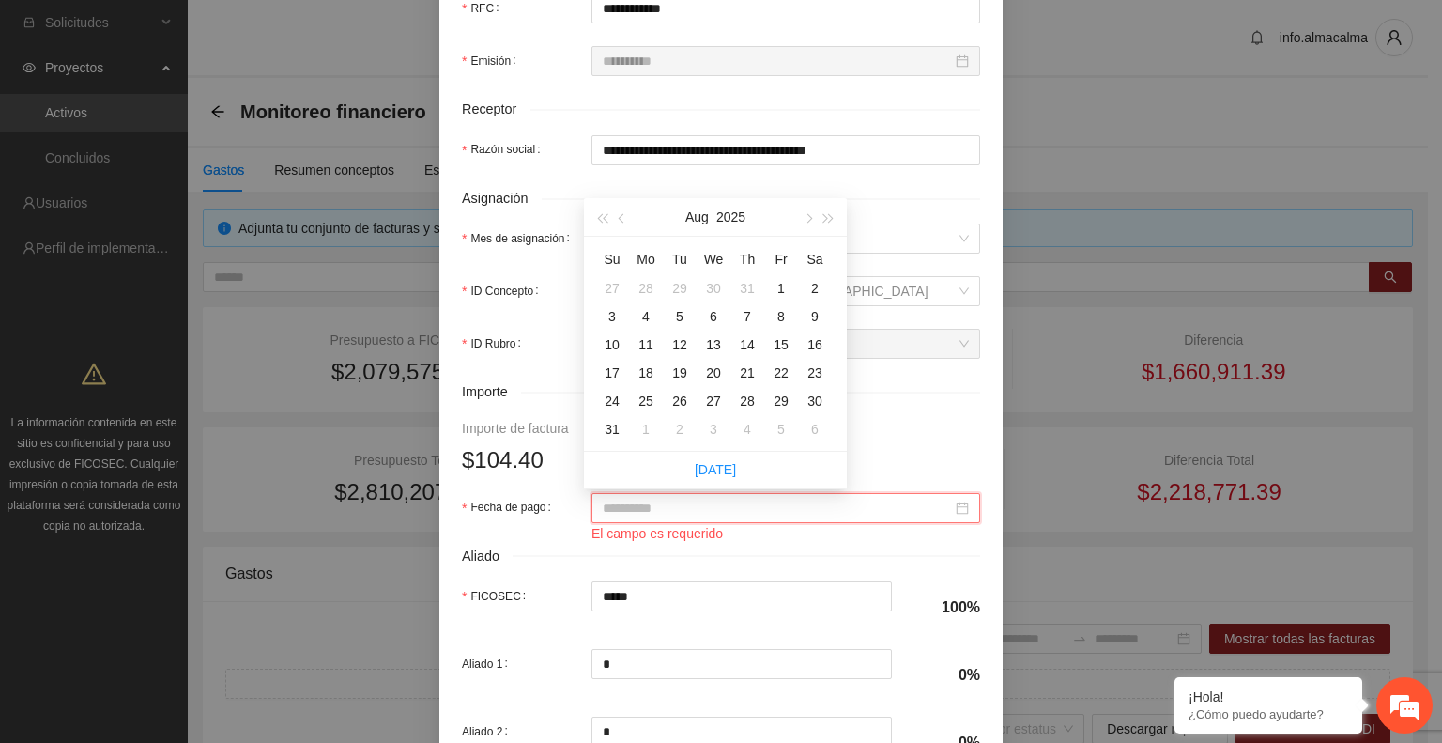
type input "**********"
click at [715, 285] on div "30" at bounding box center [713, 288] width 23 height 23
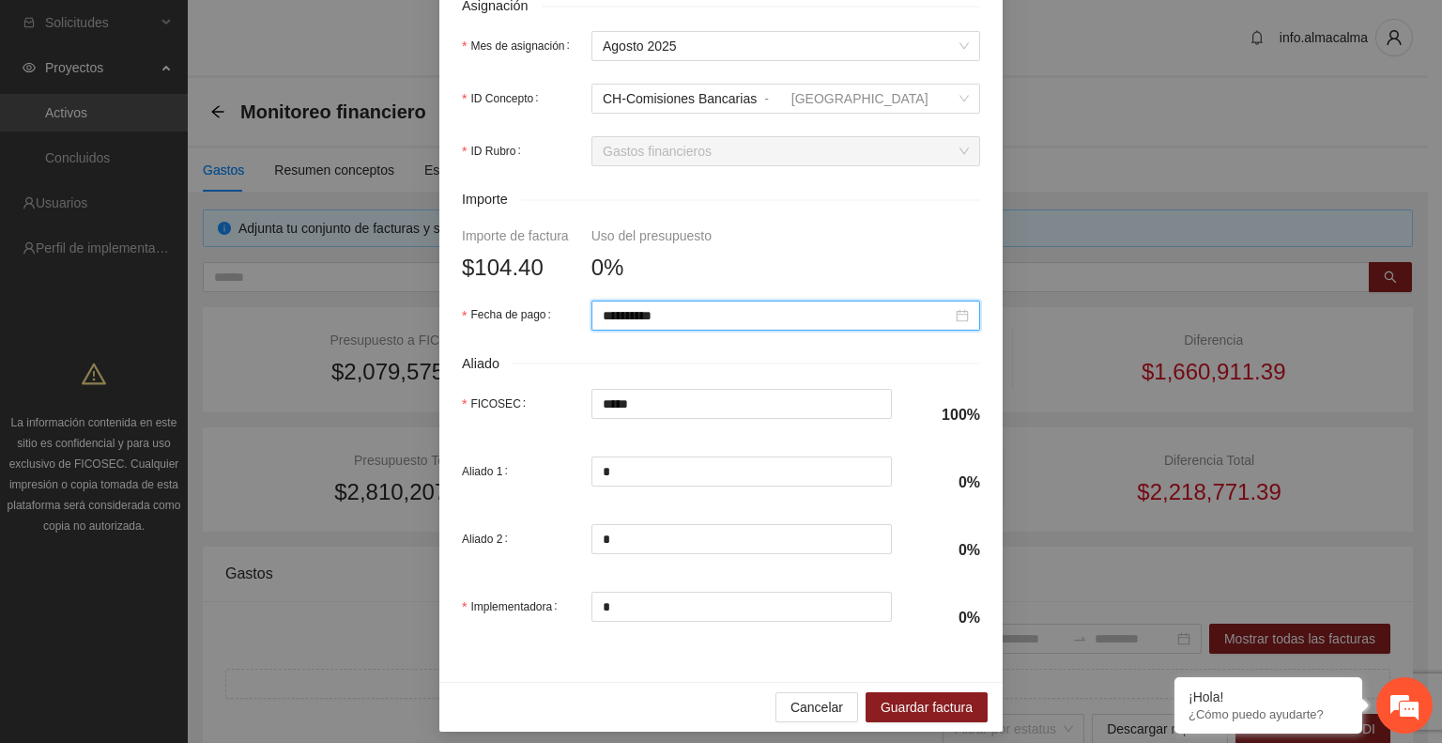
scroll to position [755, 0]
click at [952, 323] on div "**********" at bounding box center [786, 314] width 366 height 21
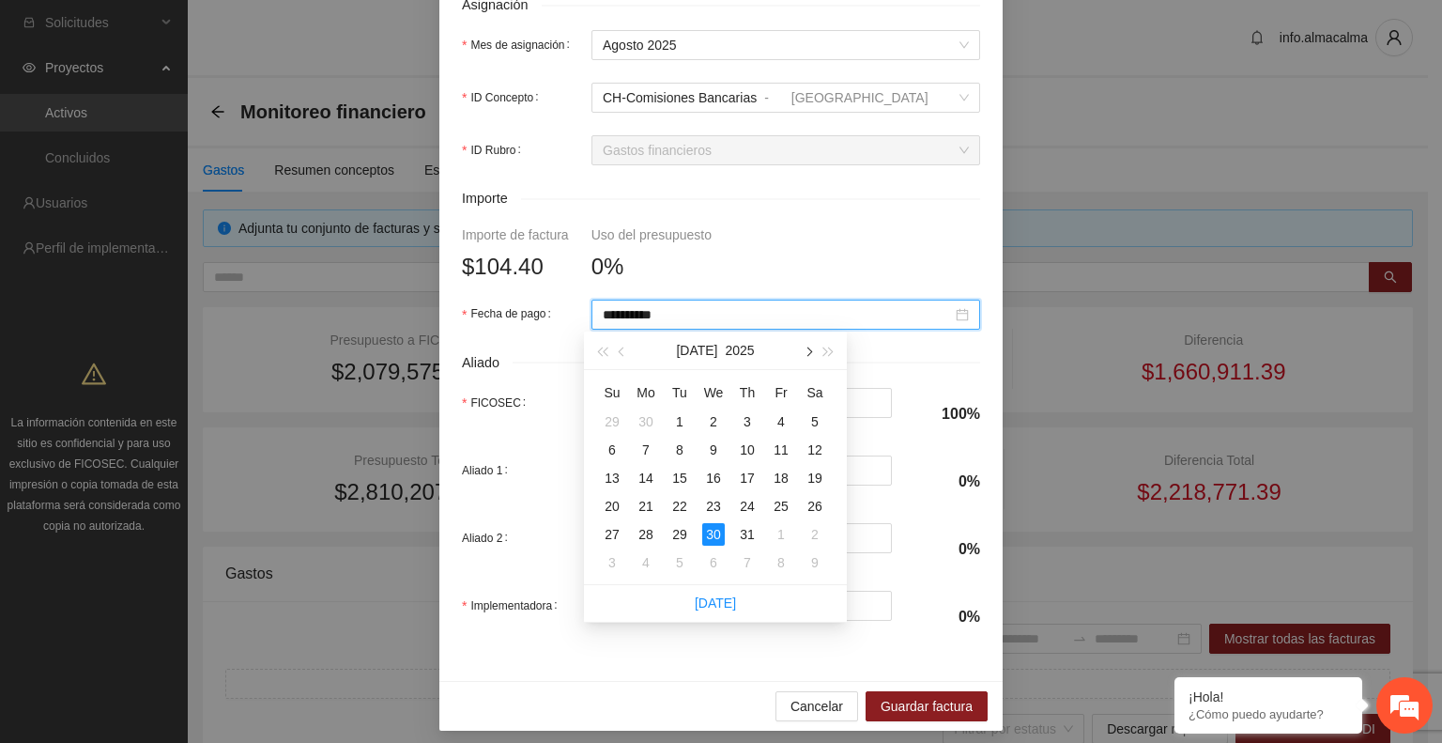
click at [807, 345] on button "button" at bounding box center [807, 350] width 21 height 38
type input "**********"
click at [813, 532] on div "30" at bounding box center [815, 534] width 23 height 23
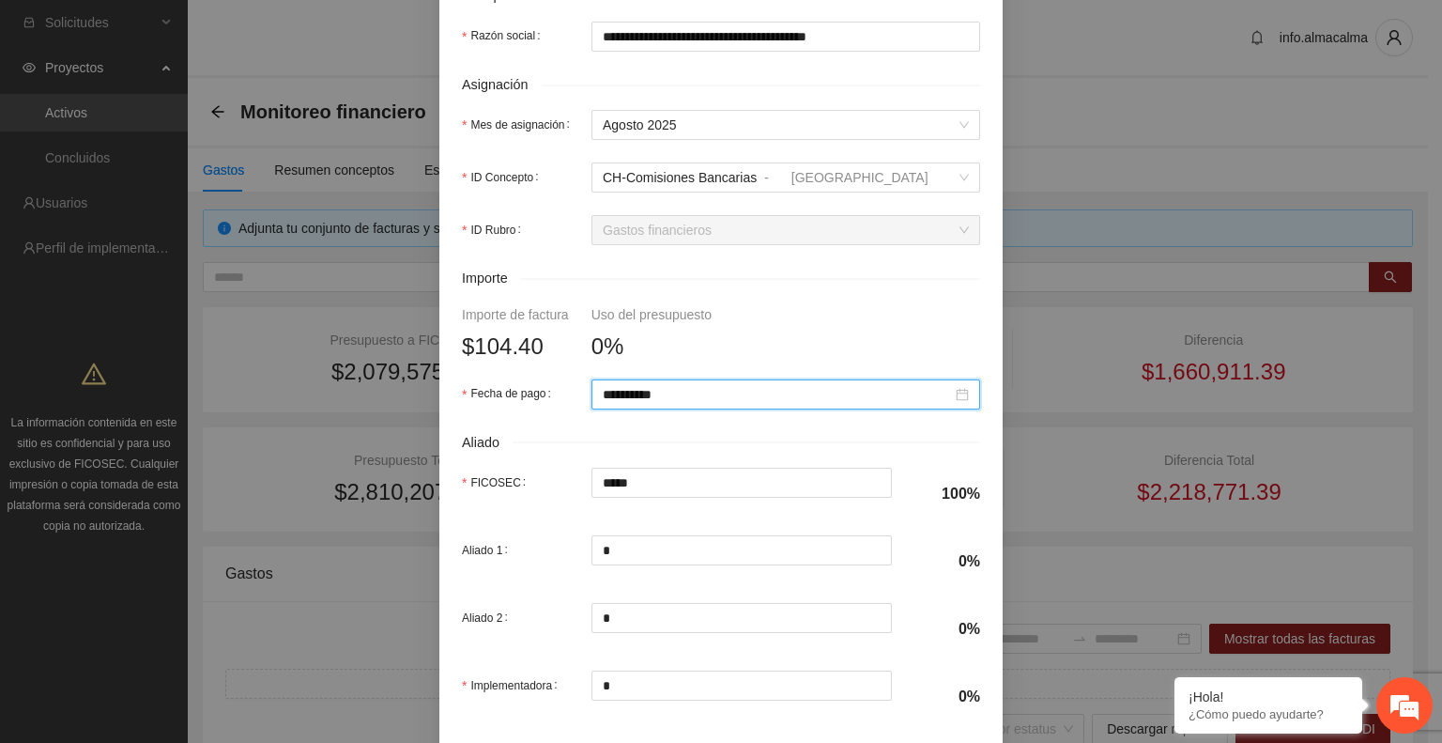
scroll to position [764, 0]
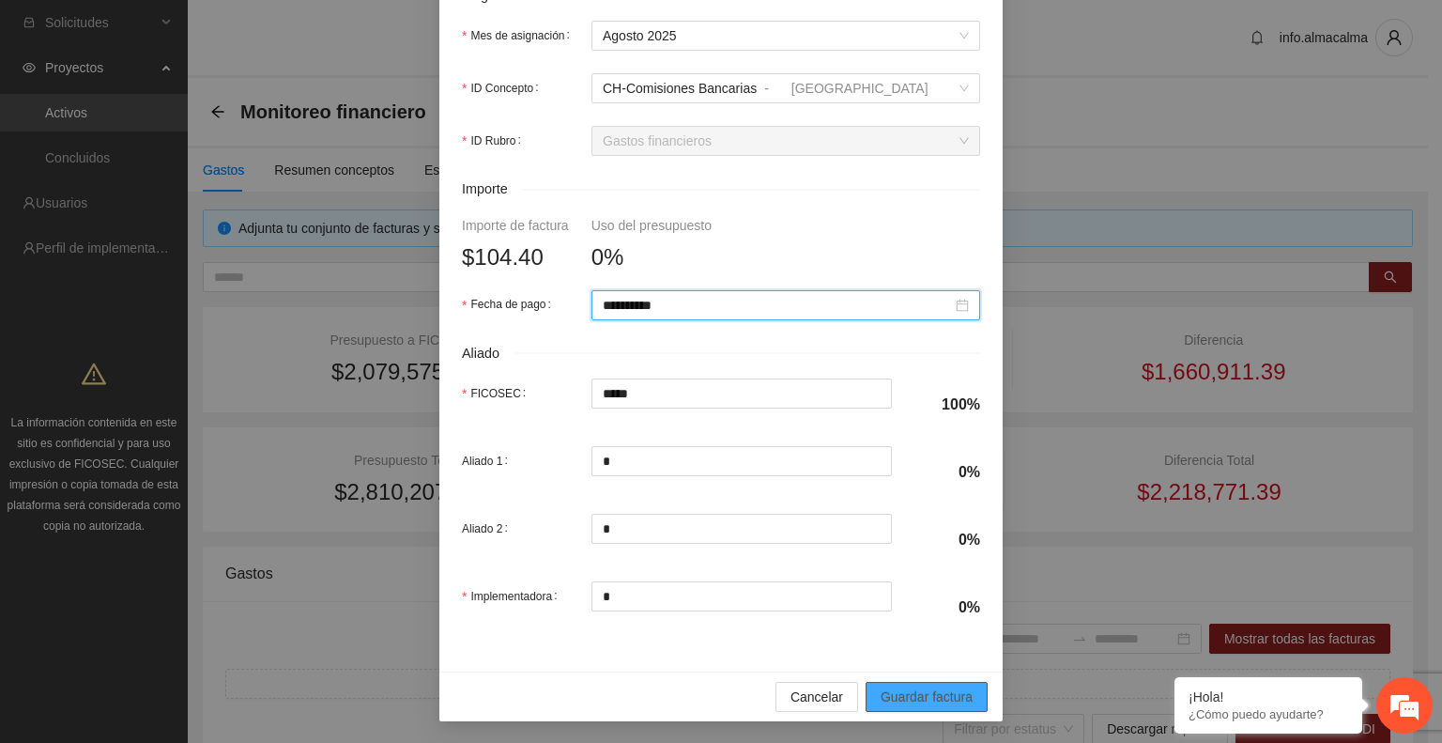
click at [924, 693] on span "Guardar factura" at bounding box center [927, 696] width 92 height 21
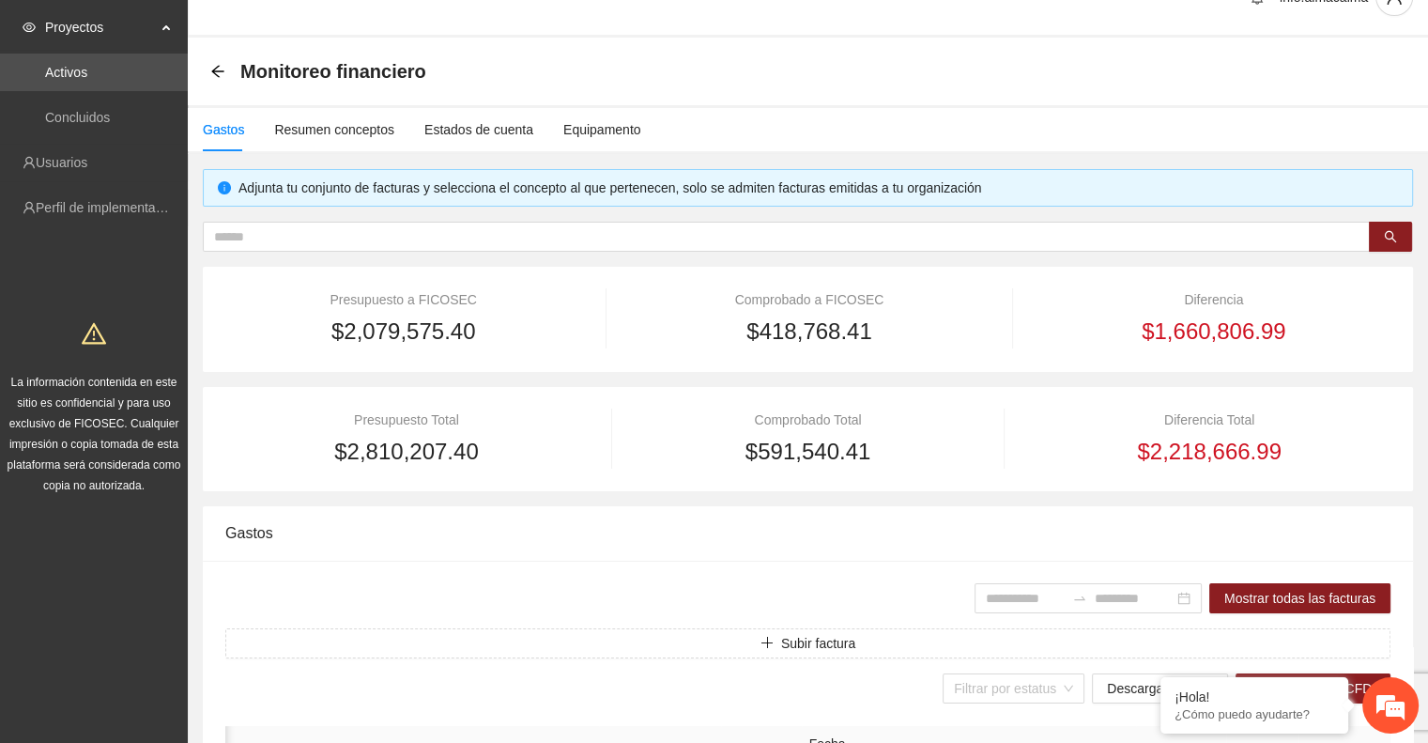
scroll to position [0, 0]
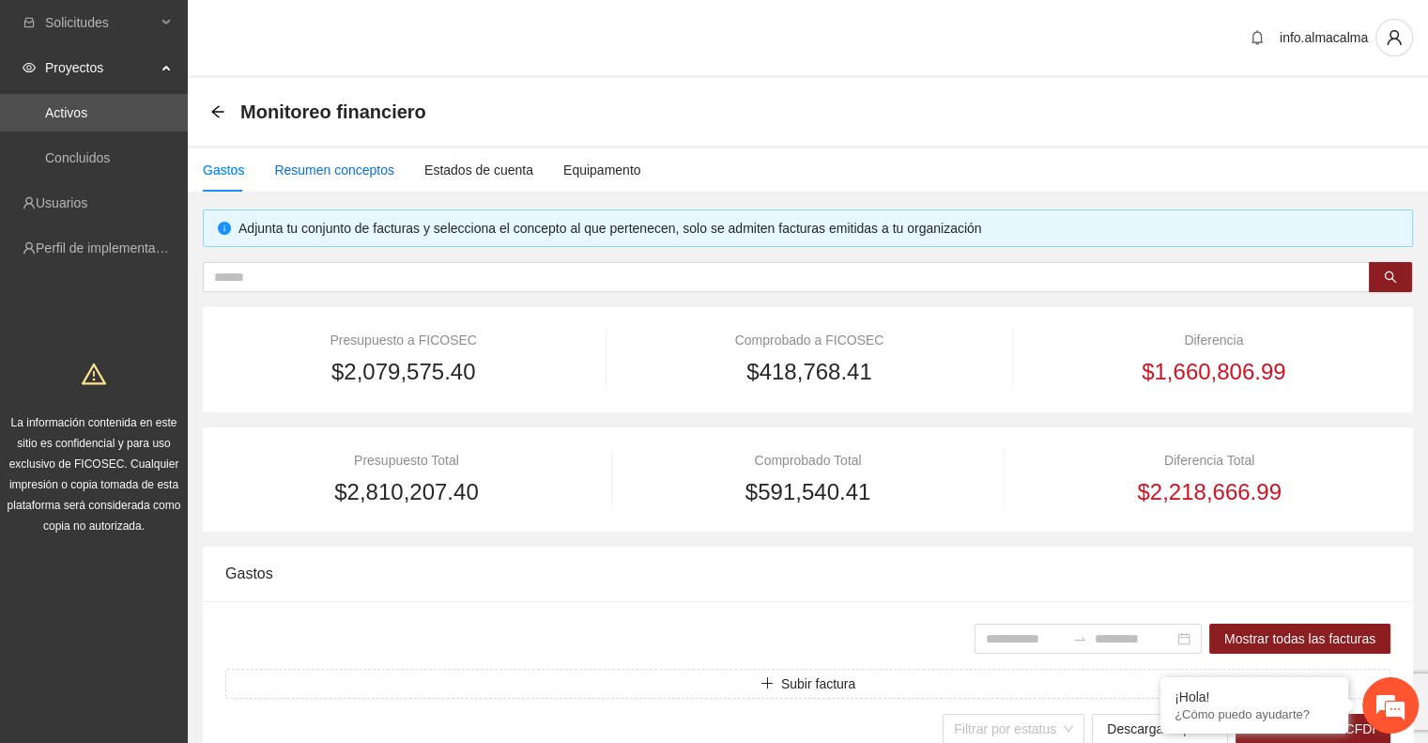
click at [330, 174] on div "Resumen conceptos" at bounding box center [334, 170] width 120 height 21
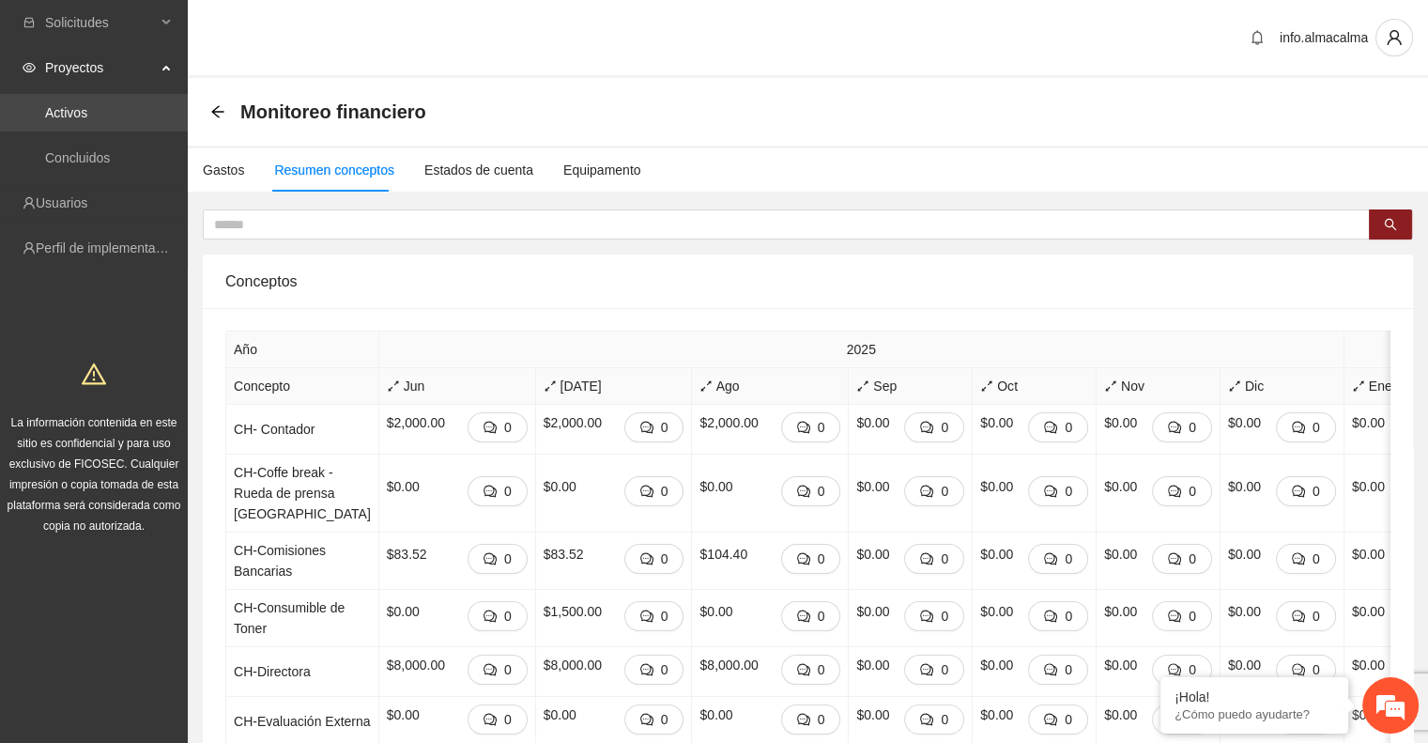
click at [87, 115] on link "Activos" at bounding box center [66, 112] width 42 height 15
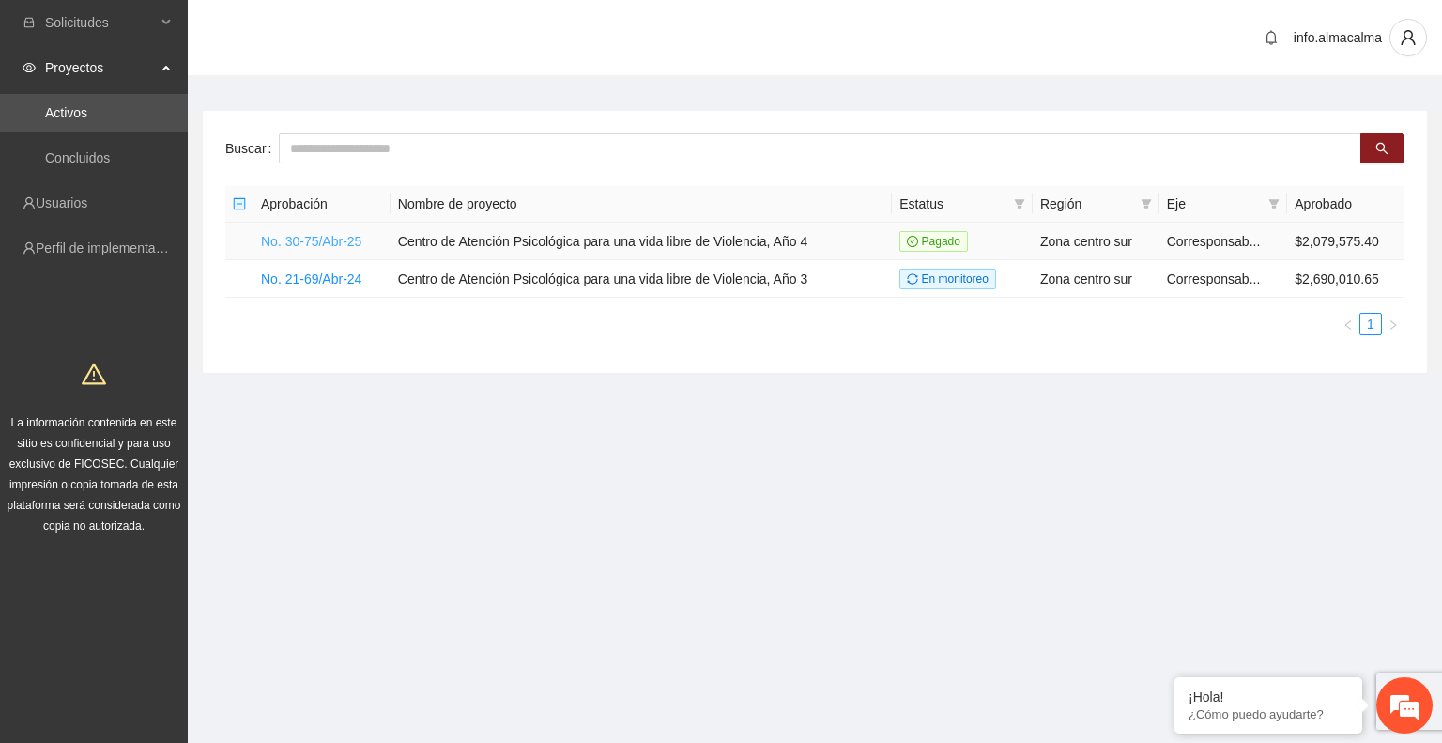
click at [328, 243] on link "No. 30-75/Abr-25" at bounding box center [311, 241] width 100 height 15
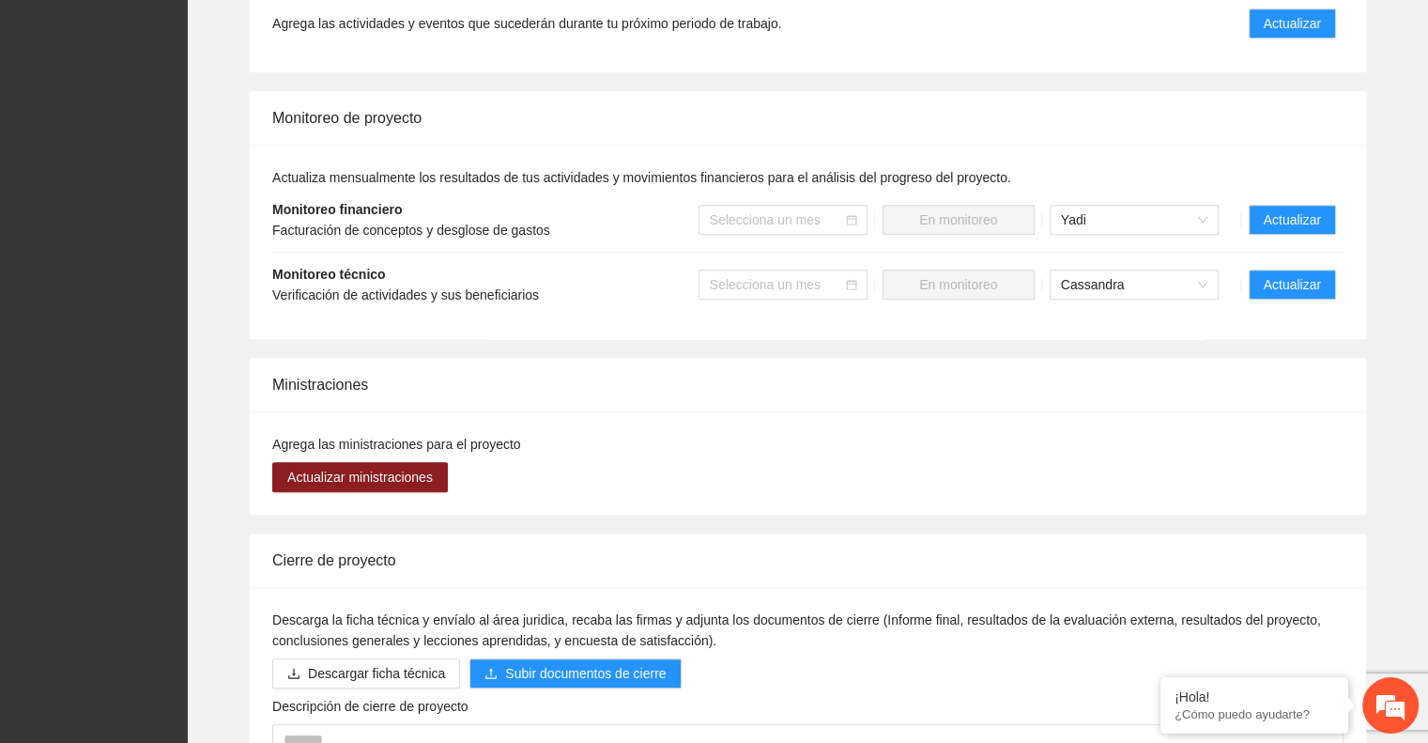
scroll to position [1453, 0]
click at [1271, 268] on button "Actualizar" at bounding box center [1292, 283] width 87 height 30
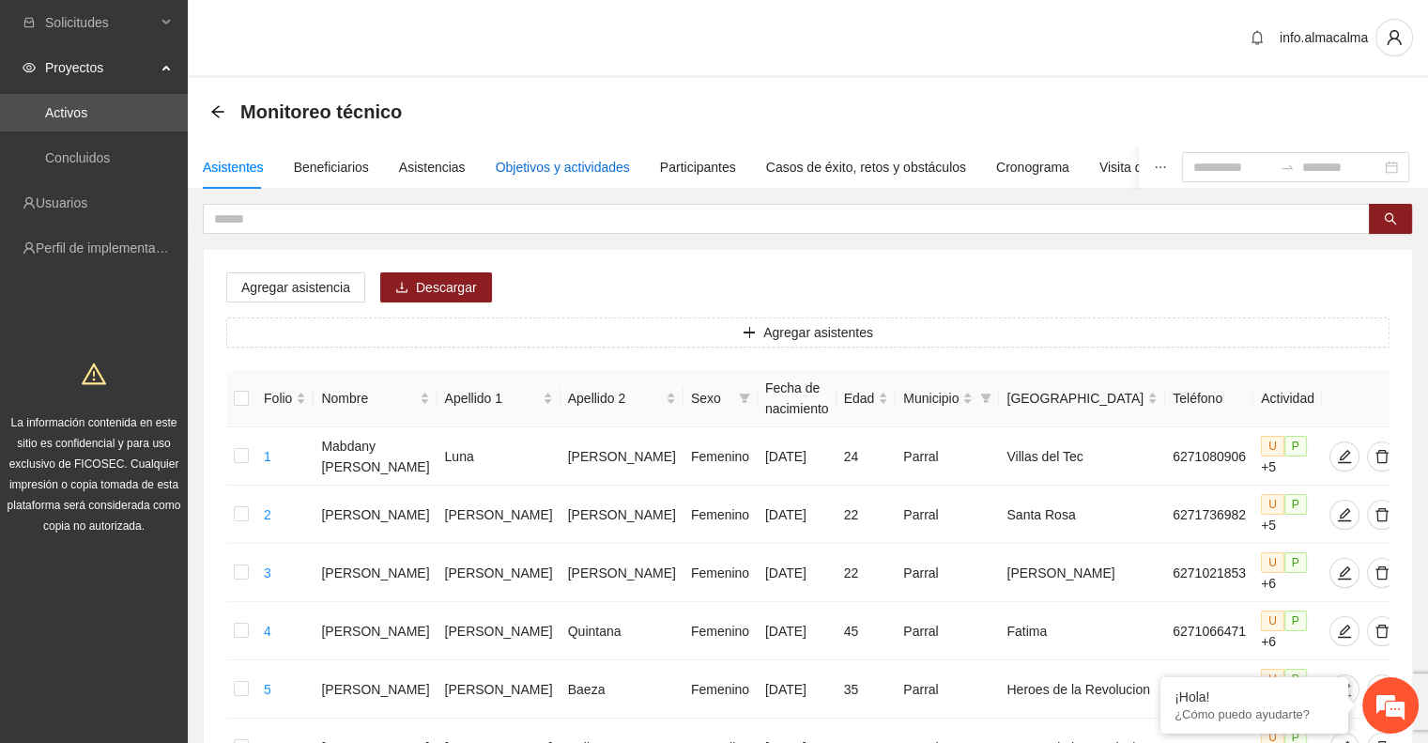
click at [576, 169] on div "Objetivos y actividades" at bounding box center [563, 167] width 134 height 21
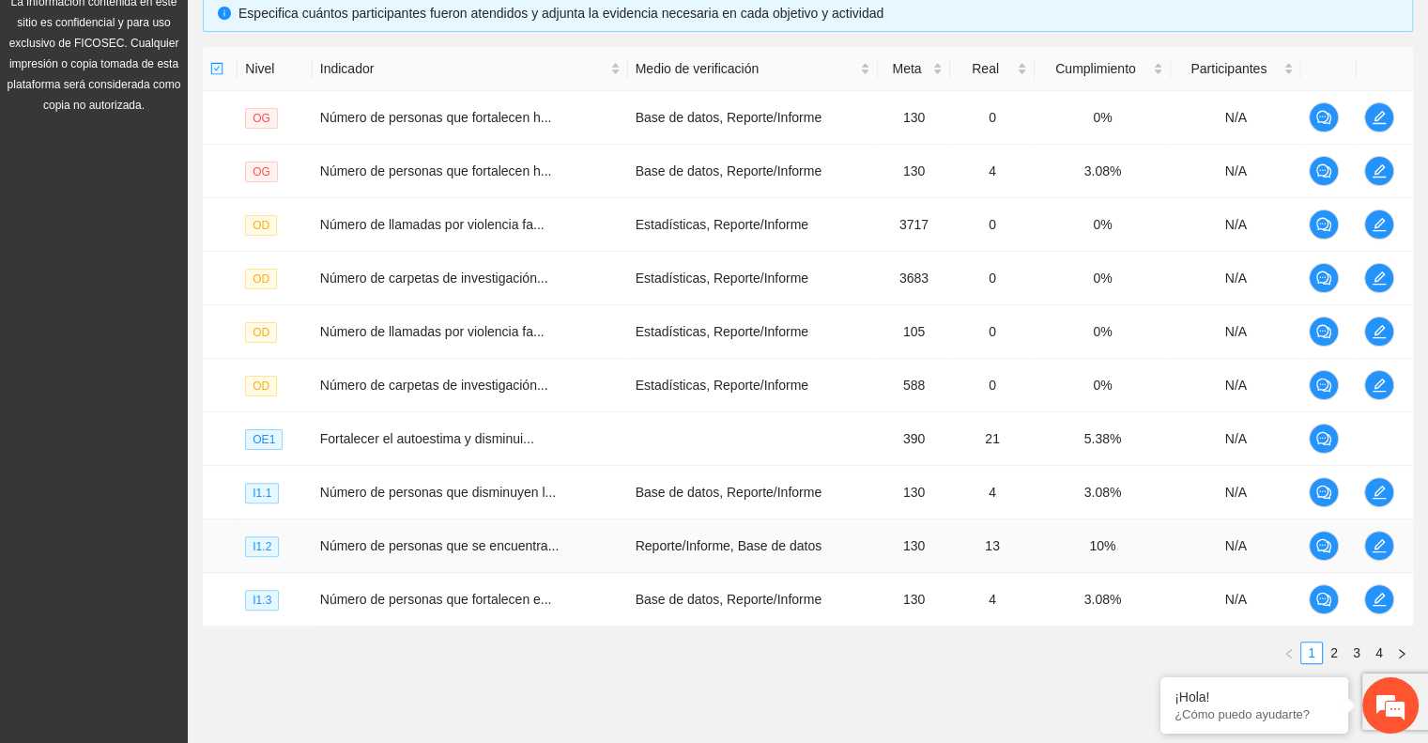
scroll to position [421, 0]
click at [1335, 652] on link "2" at bounding box center [1334, 652] width 21 height 21
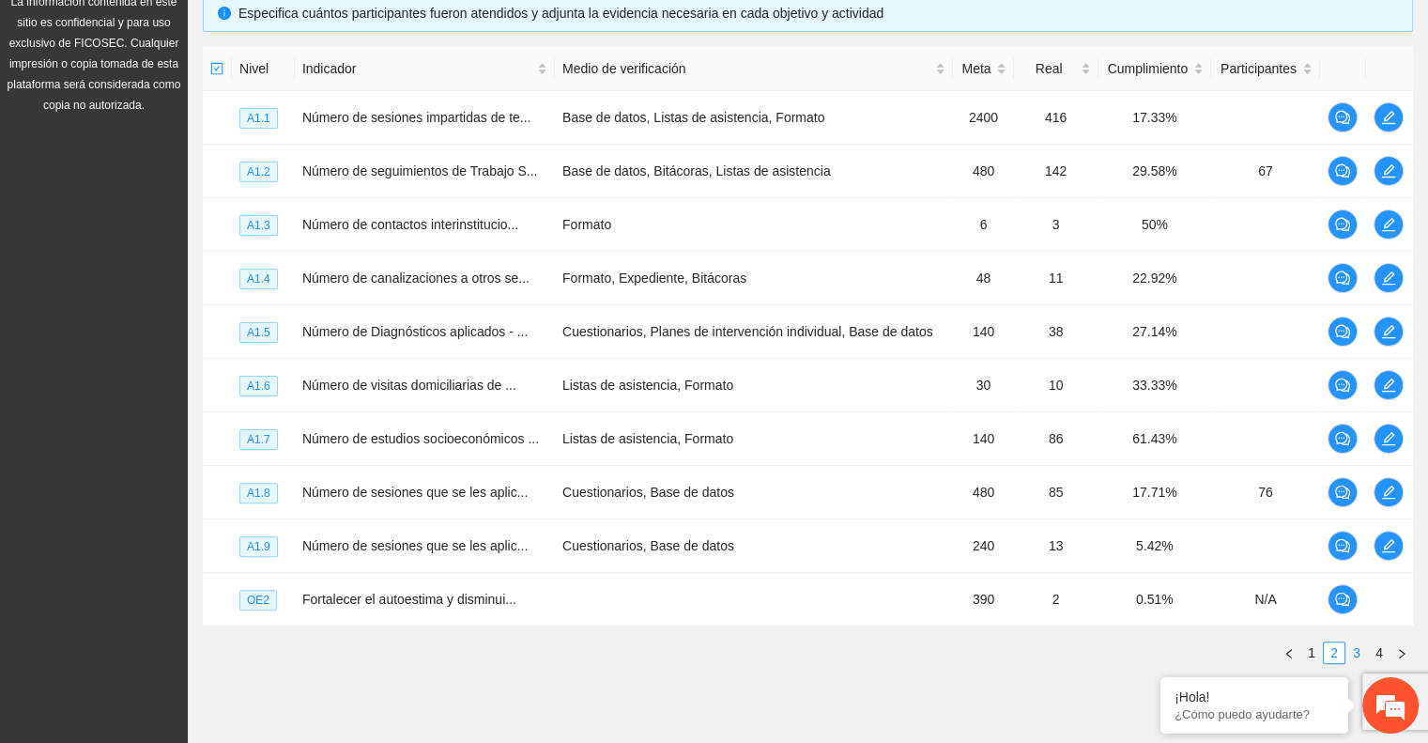
click at [1357, 644] on link "3" at bounding box center [1356, 652] width 21 height 21
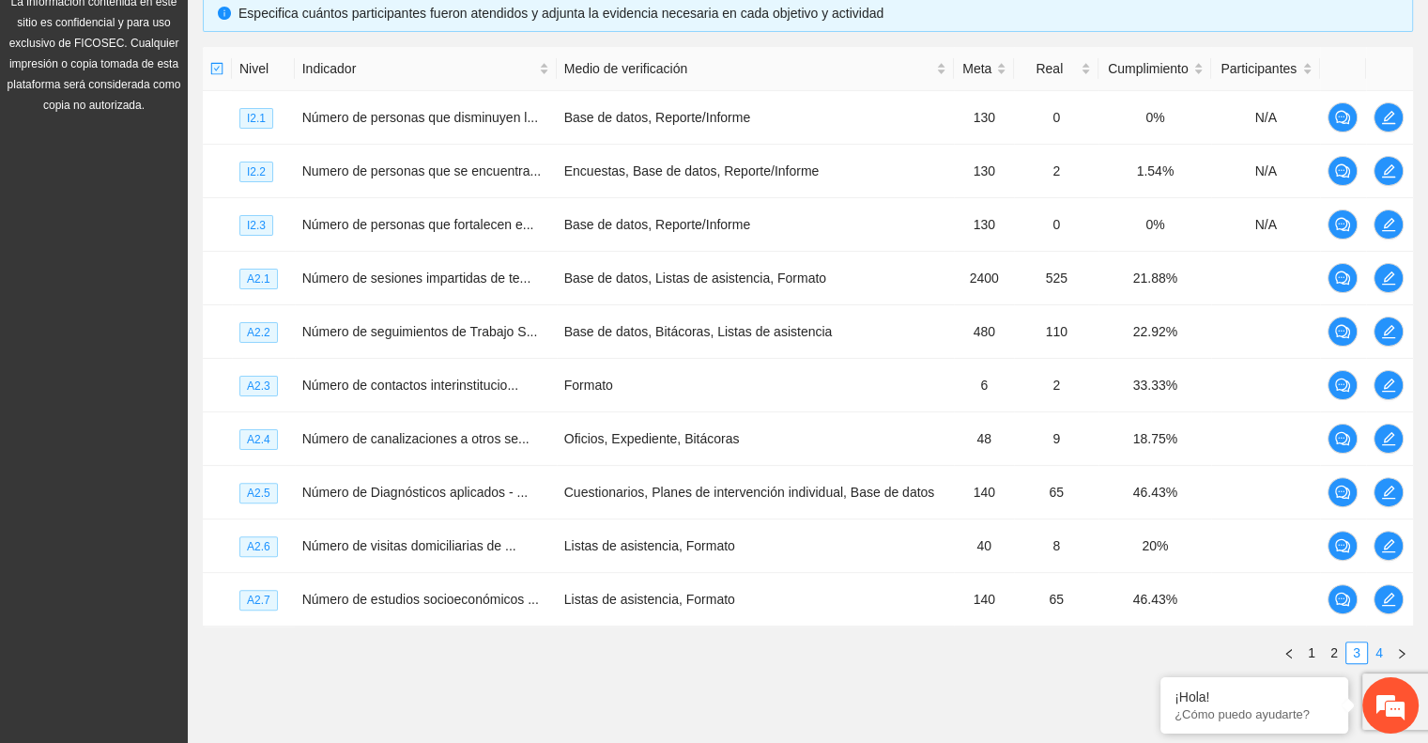
click at [1381, 645] on link "4" at bounding box center [1379, 652] width 21 height 21
